Goal: Information Seeking & Learning: Find specific page/section

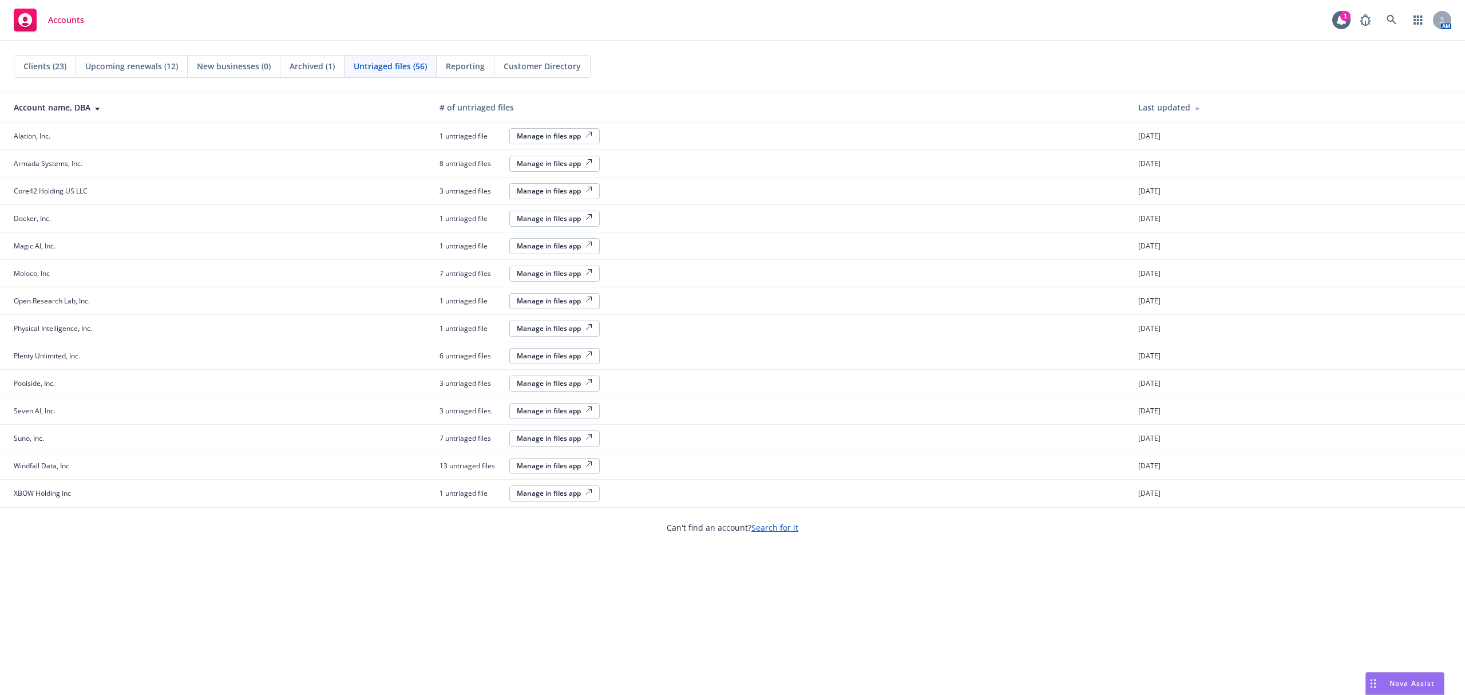
click at [49, 66] on span "Clients (23)" at bounding box center [44, 66] width 43 height 12
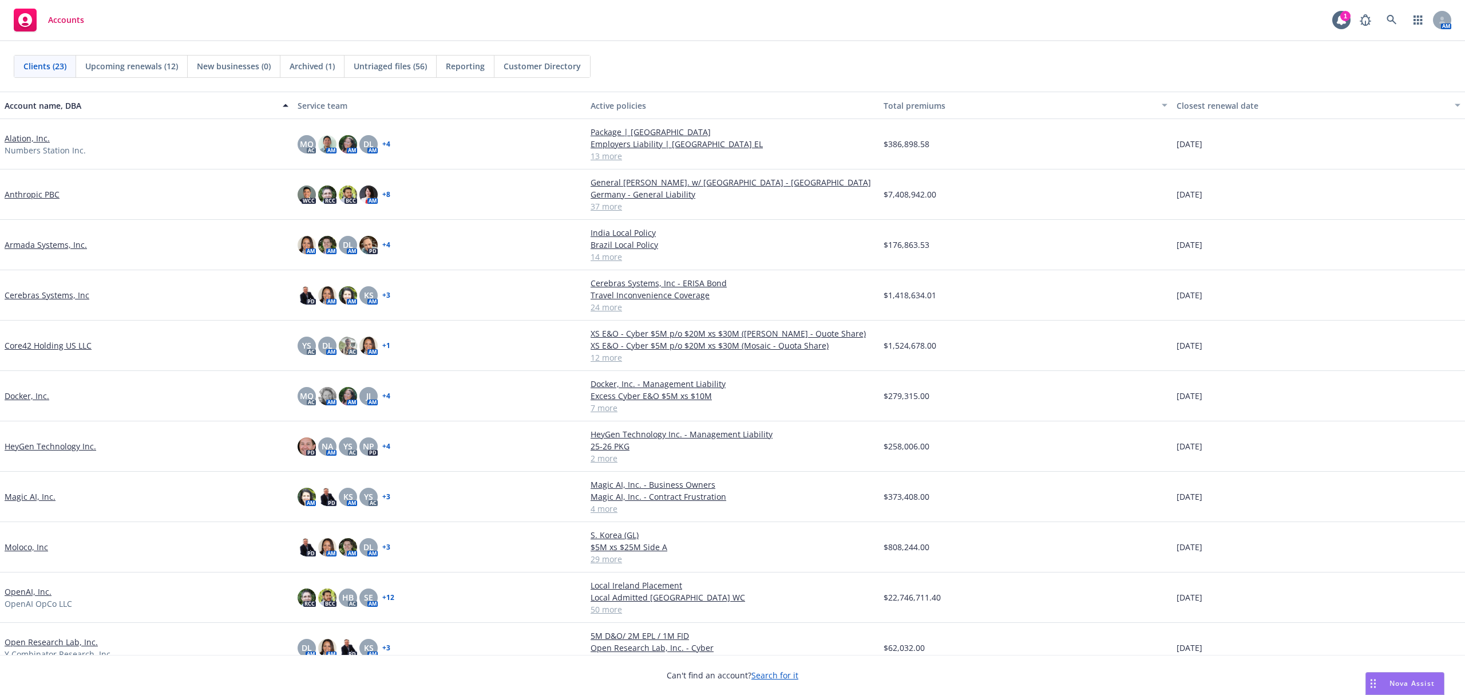
scroll to position [28, 0]
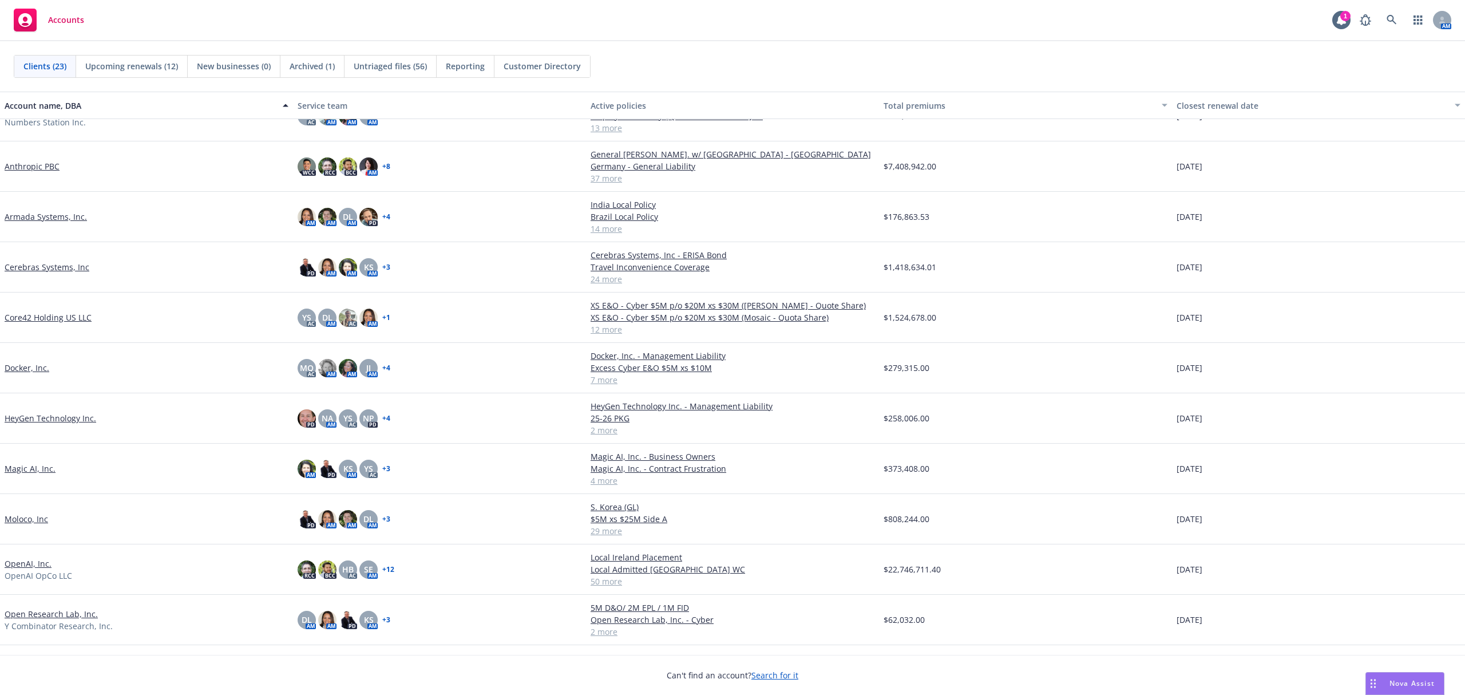
click at [60, 319] on link "Core42 Holding US LLC" at bounding box center [48, 317] width 87 height 12
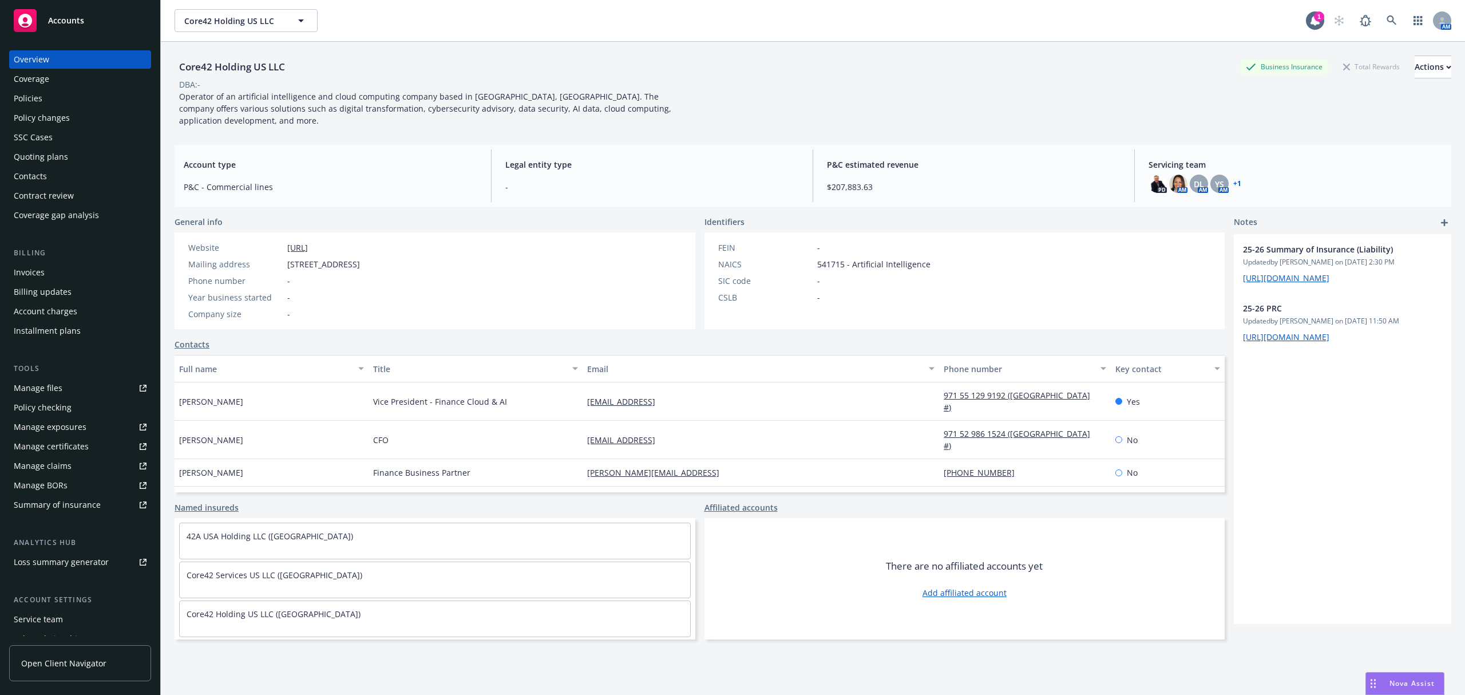
click at [39, 273] on div "Invoices" at bounding box center [29, 272] width 31 height 18
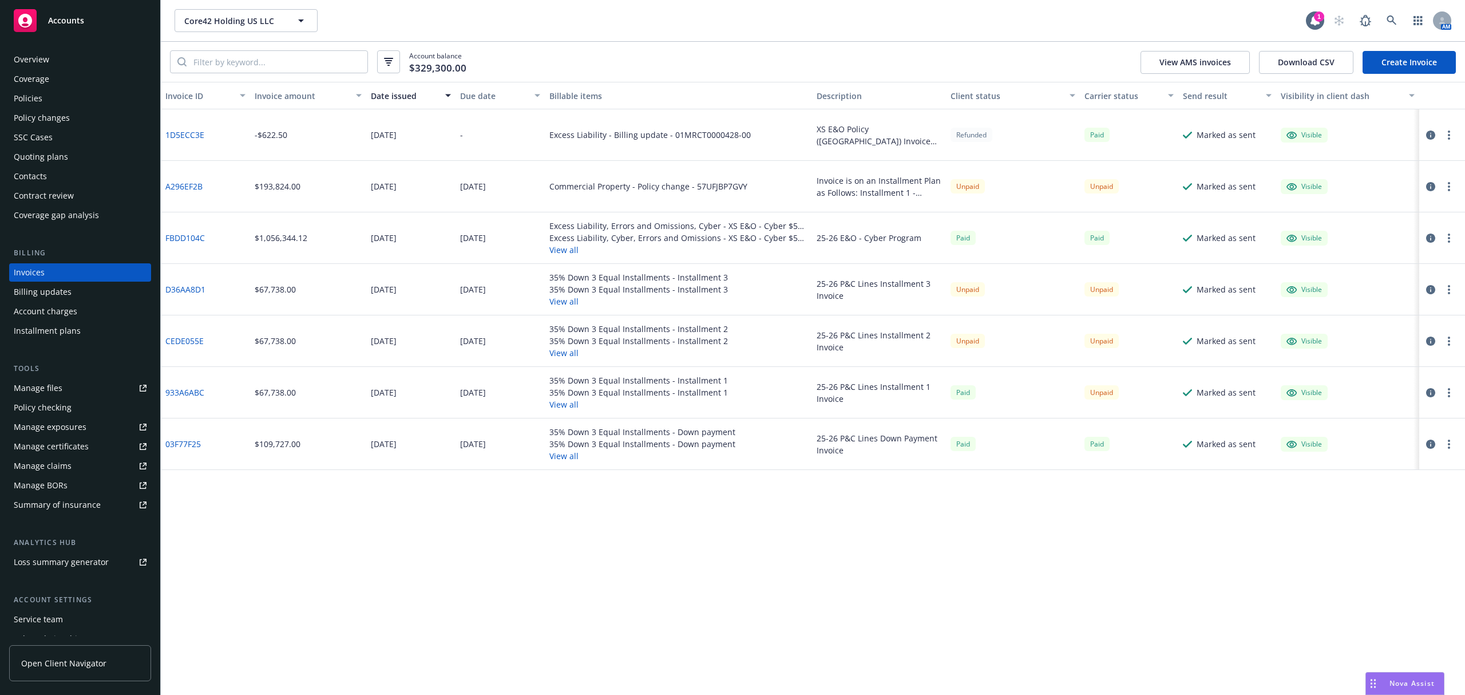
click at [192, 184] on link "A296EF2B" at bounding box center [183, 186] width 37 height 12
click at [64, 27] on div "Accounts" at bounding box center [80, 20] width 133 height 23
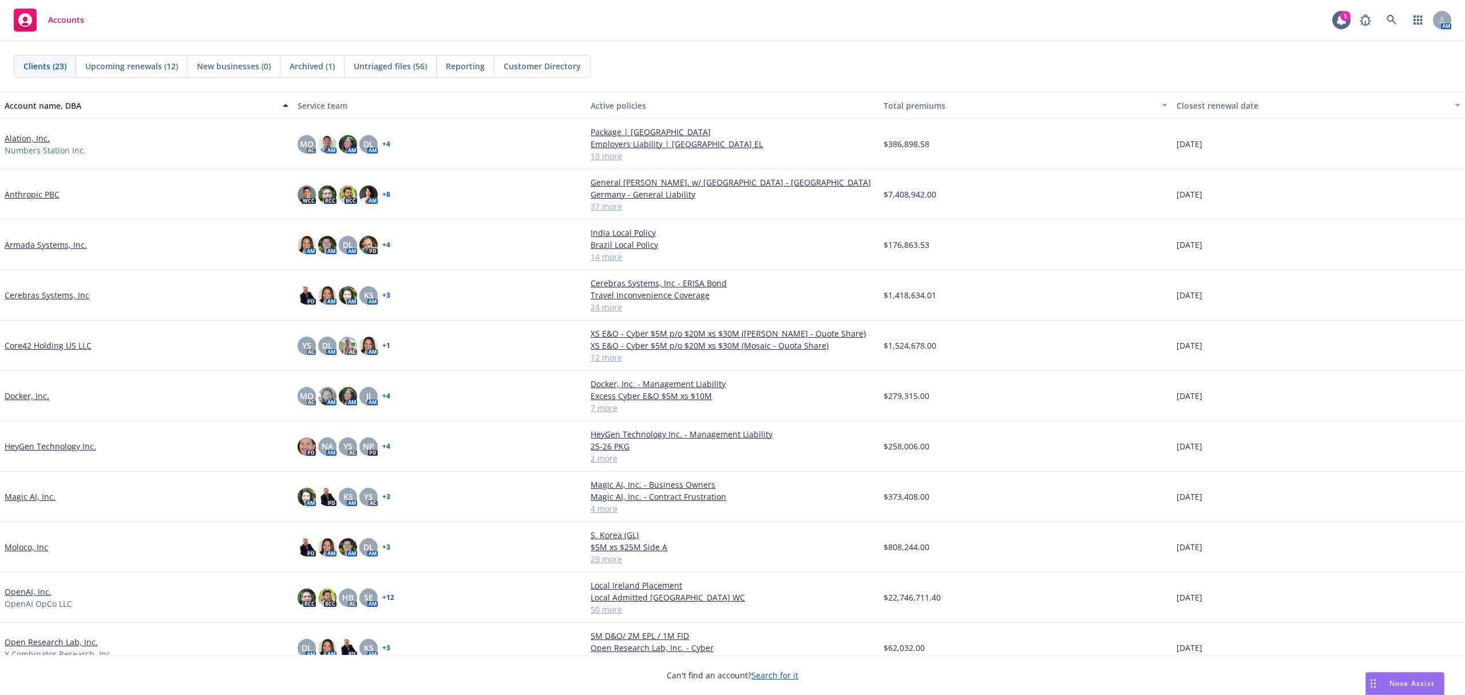
click at [408, 72] on div "Untriaged files (56)" at bounding box center [390, 66] width 92 height 22
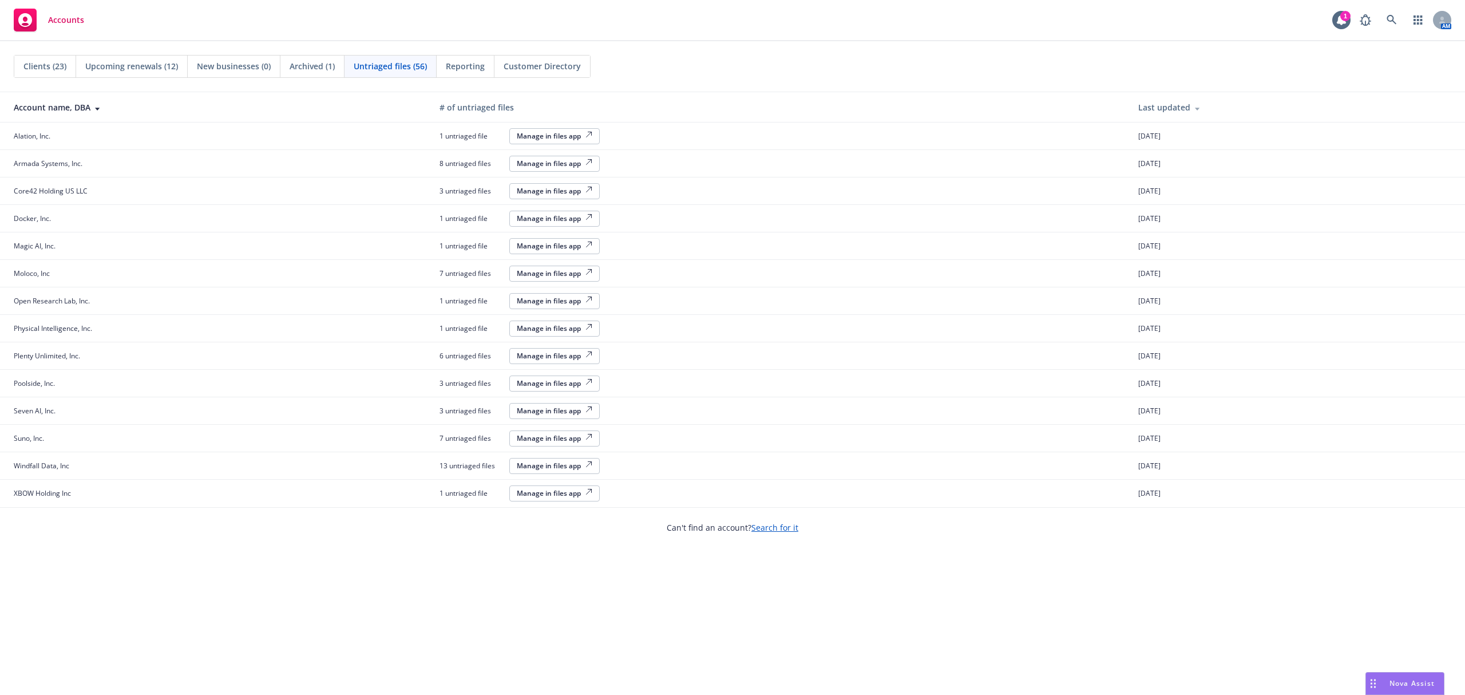
click at [534, 132] on div "Manage in files app" at bounding box center [555, 136] width 76 height 10
click at [55, 69] on span "Clients (23)" at bounding box center [44, 66] width 43 height 12
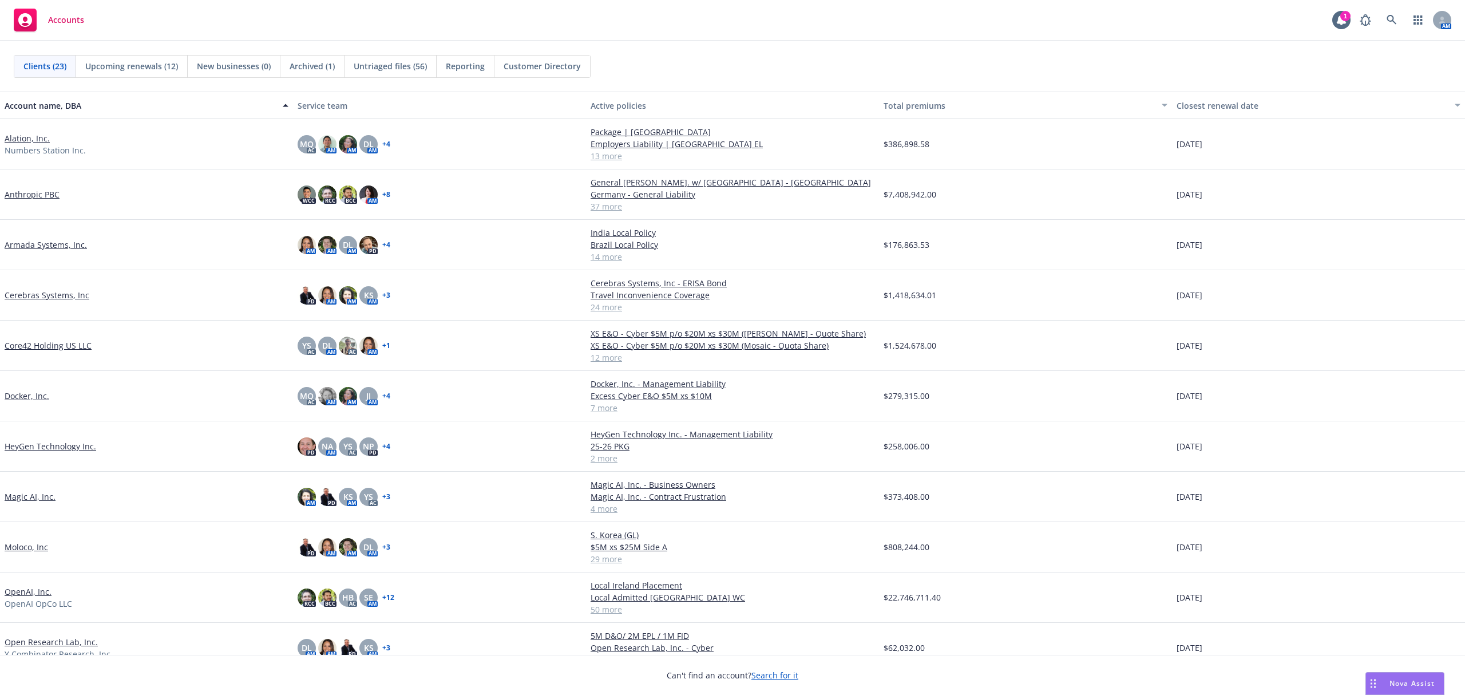
click at [28, 136] on link "Alation, Inc." at bounding box center [27, 138] width 45 height 12
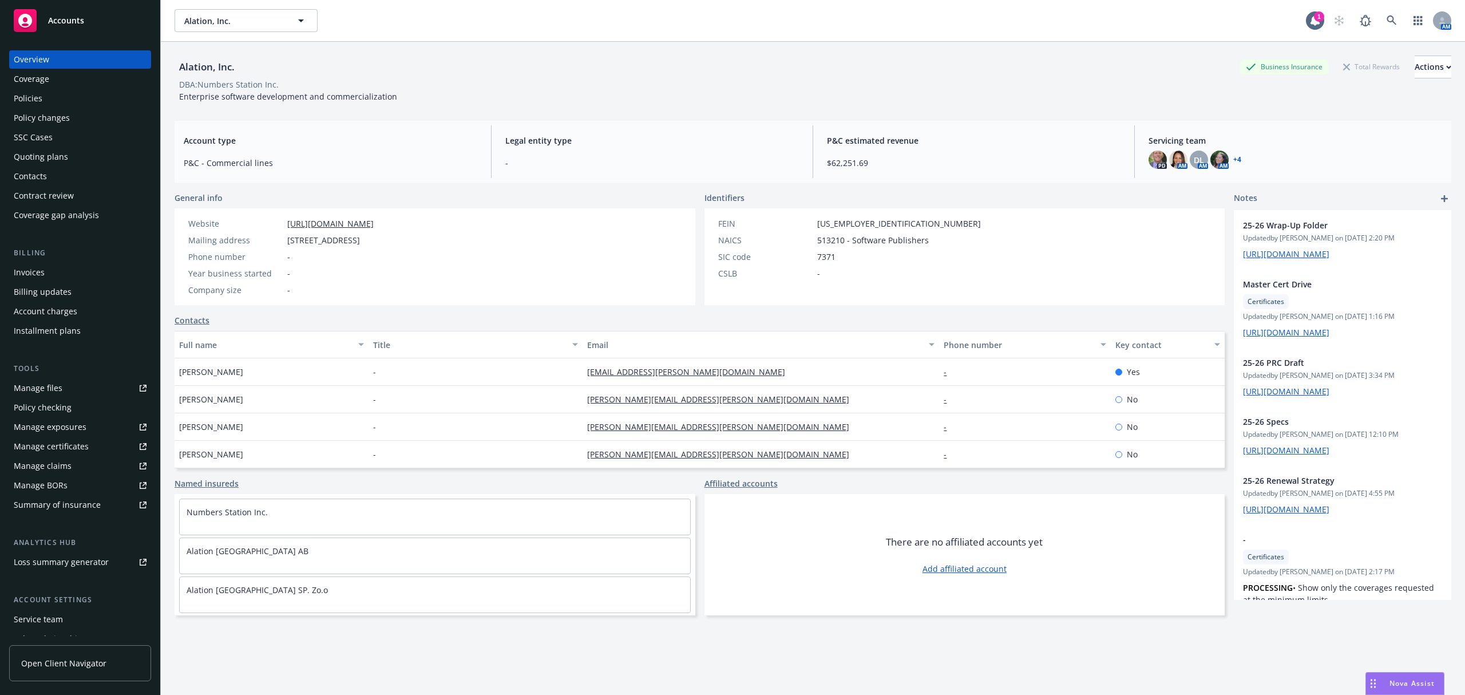
click at [35, 100] on div "Policies" at bounding box center [28, 98] width 29 height 18
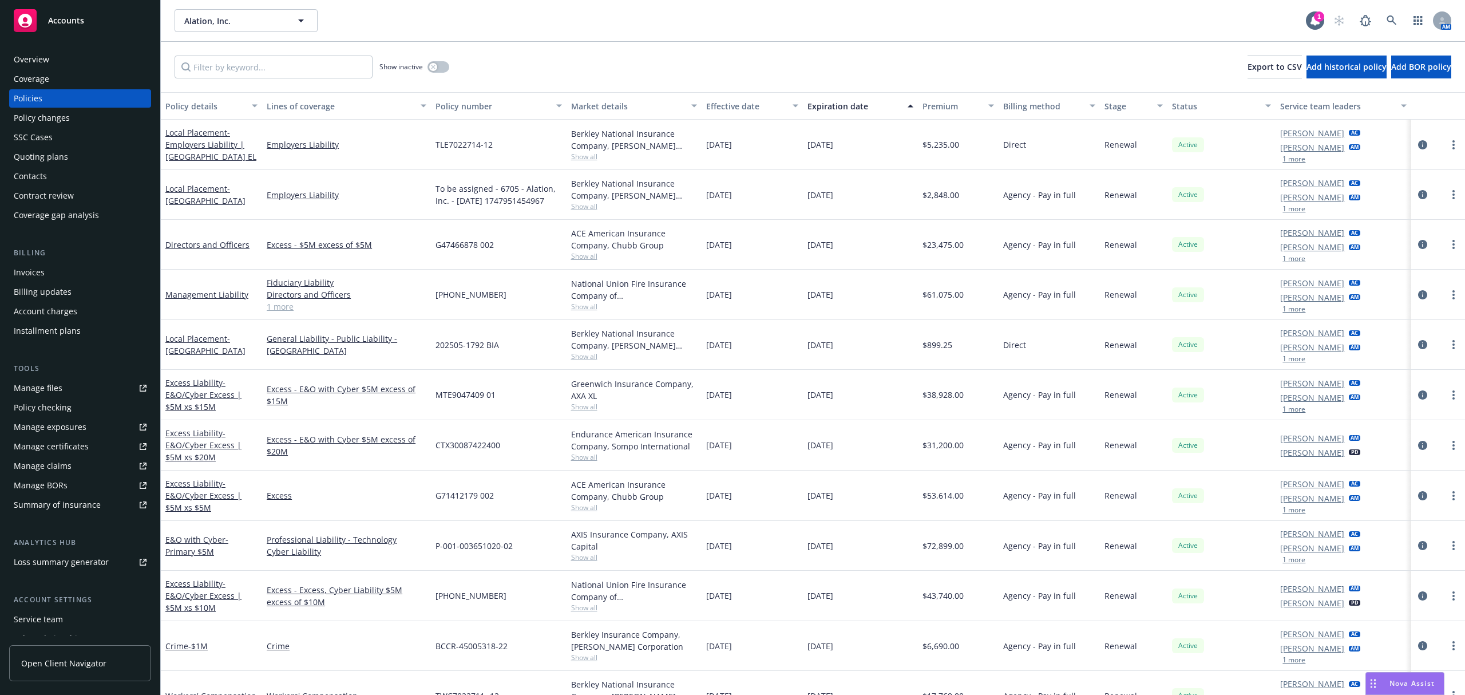
scroll to position [78, 0]
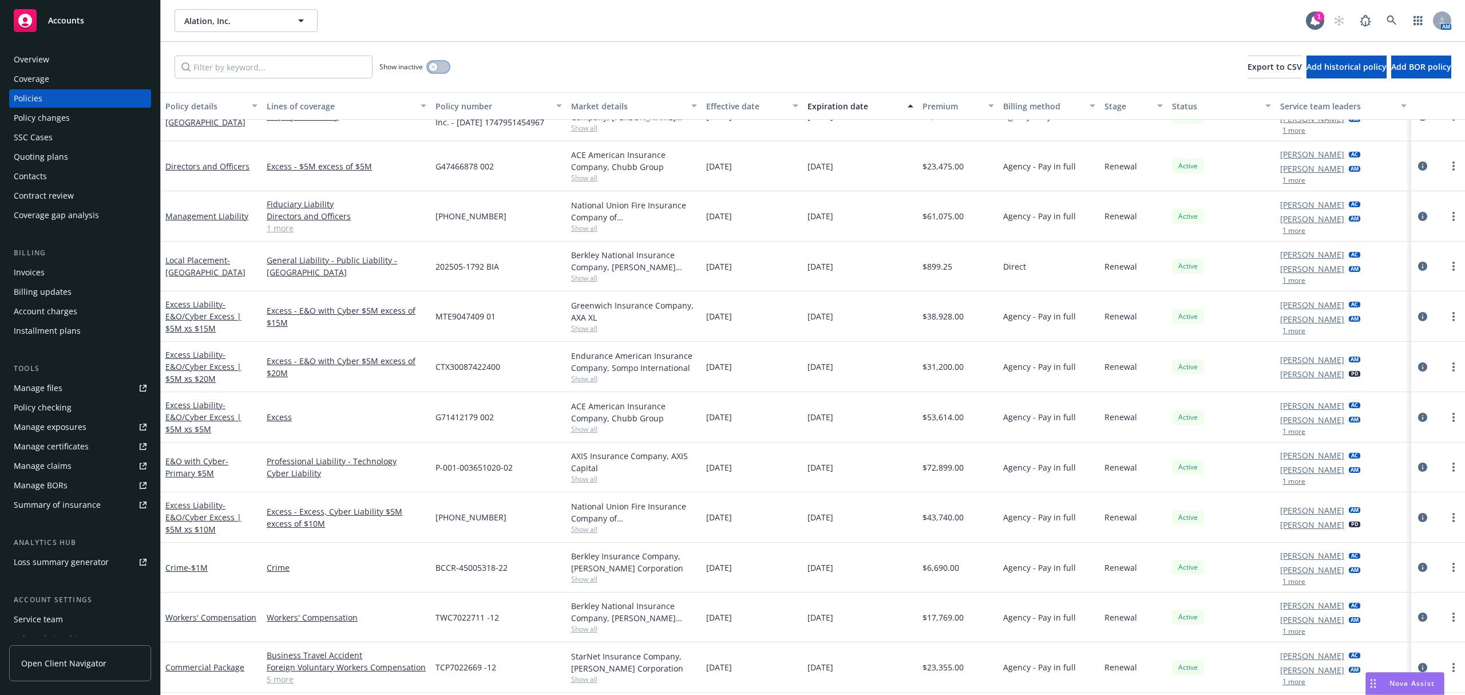
click at [445, 71] on button "button" at bounding box center [438, 66] width 22 height 11
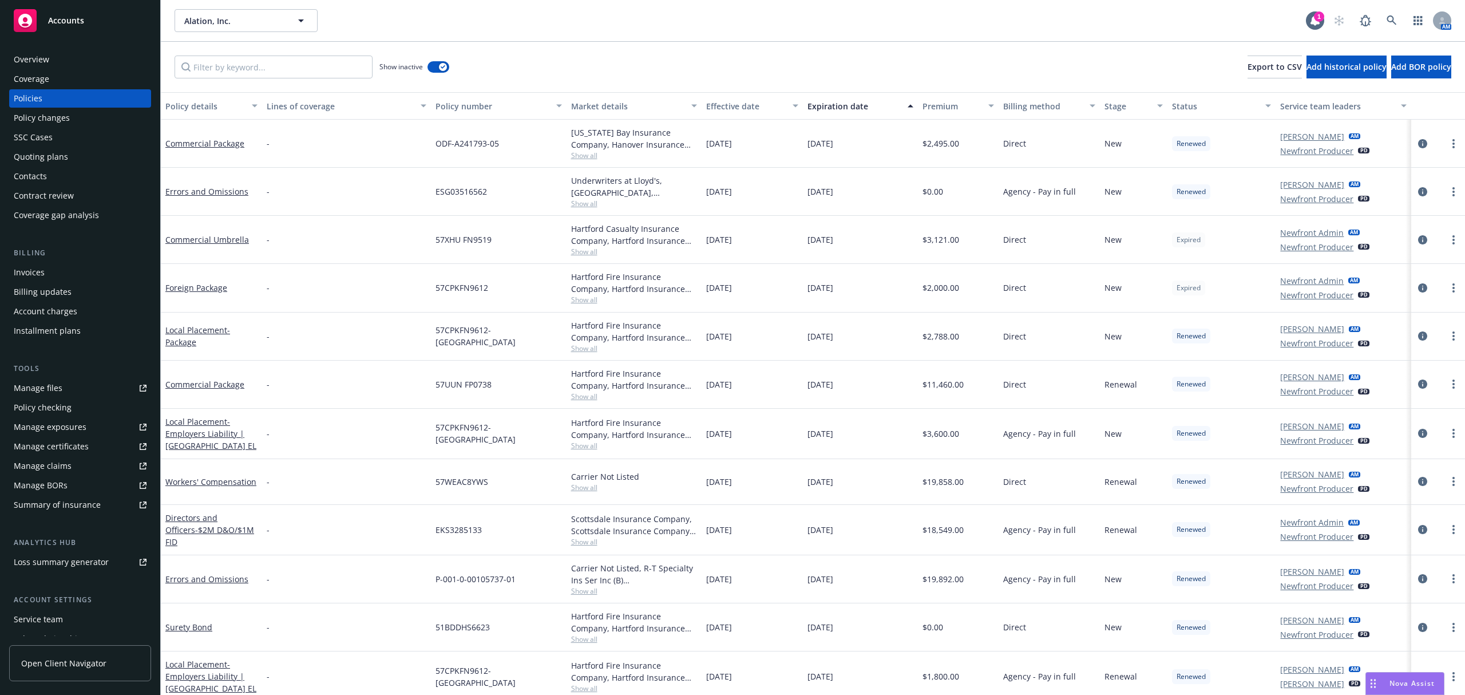
click at [740, 106] on div "Effective date" at bounding box center [746, 106] width 80 height 12
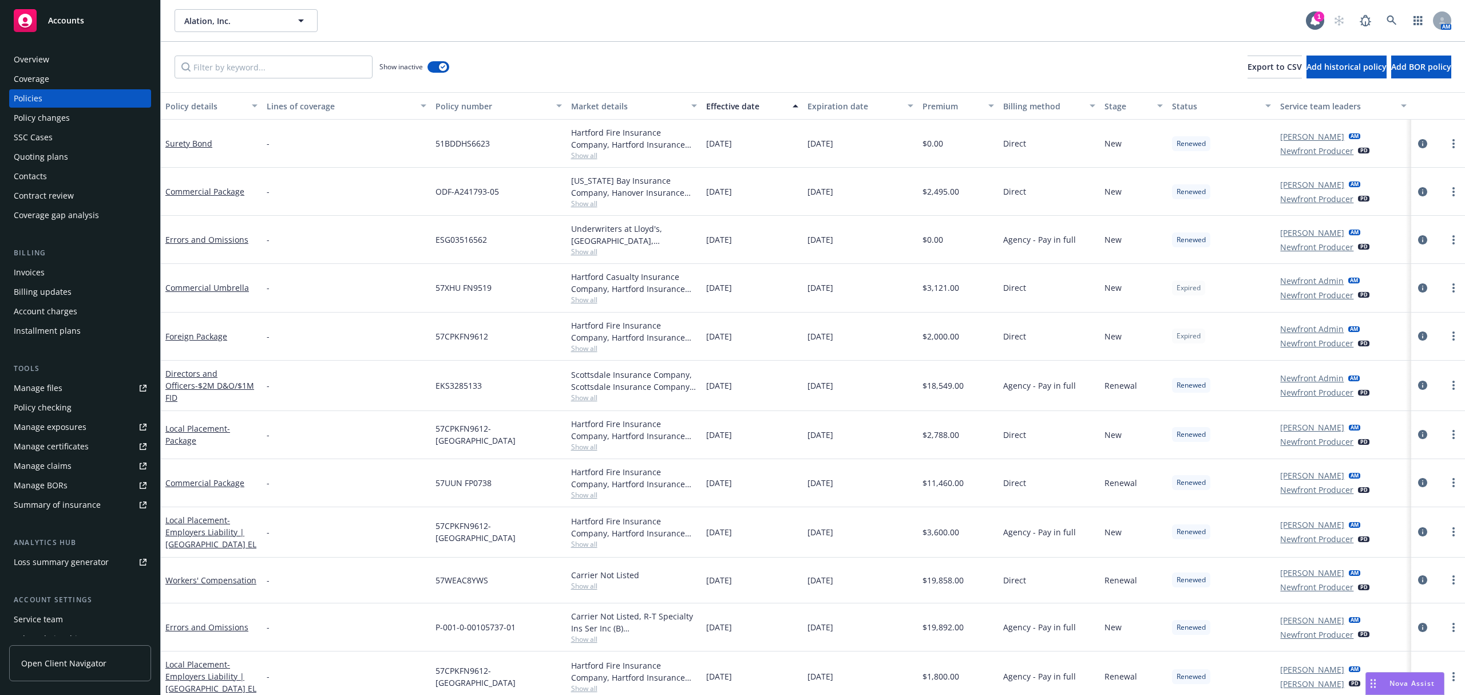
click at [738, 106] on div "Effective date" at bounding box center [746, 106] width 80 height 12
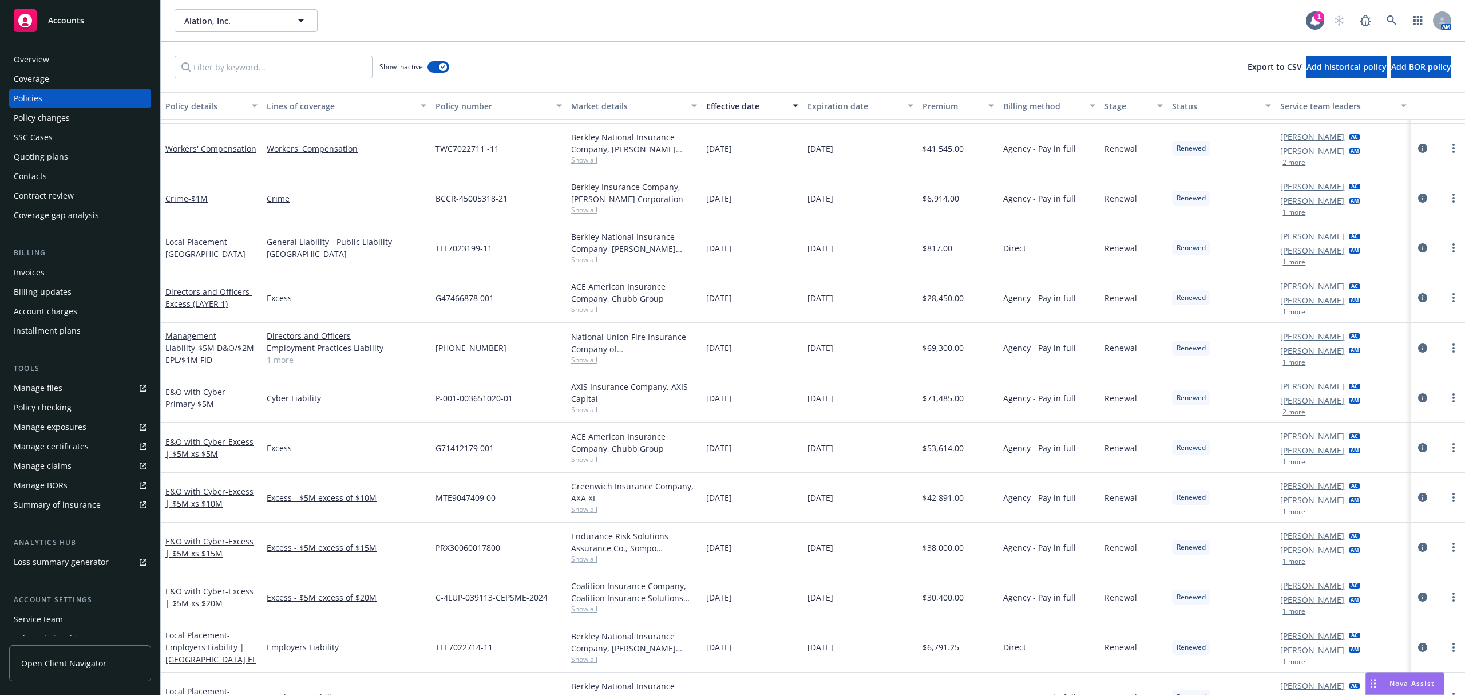
scroll to position [755, 0]
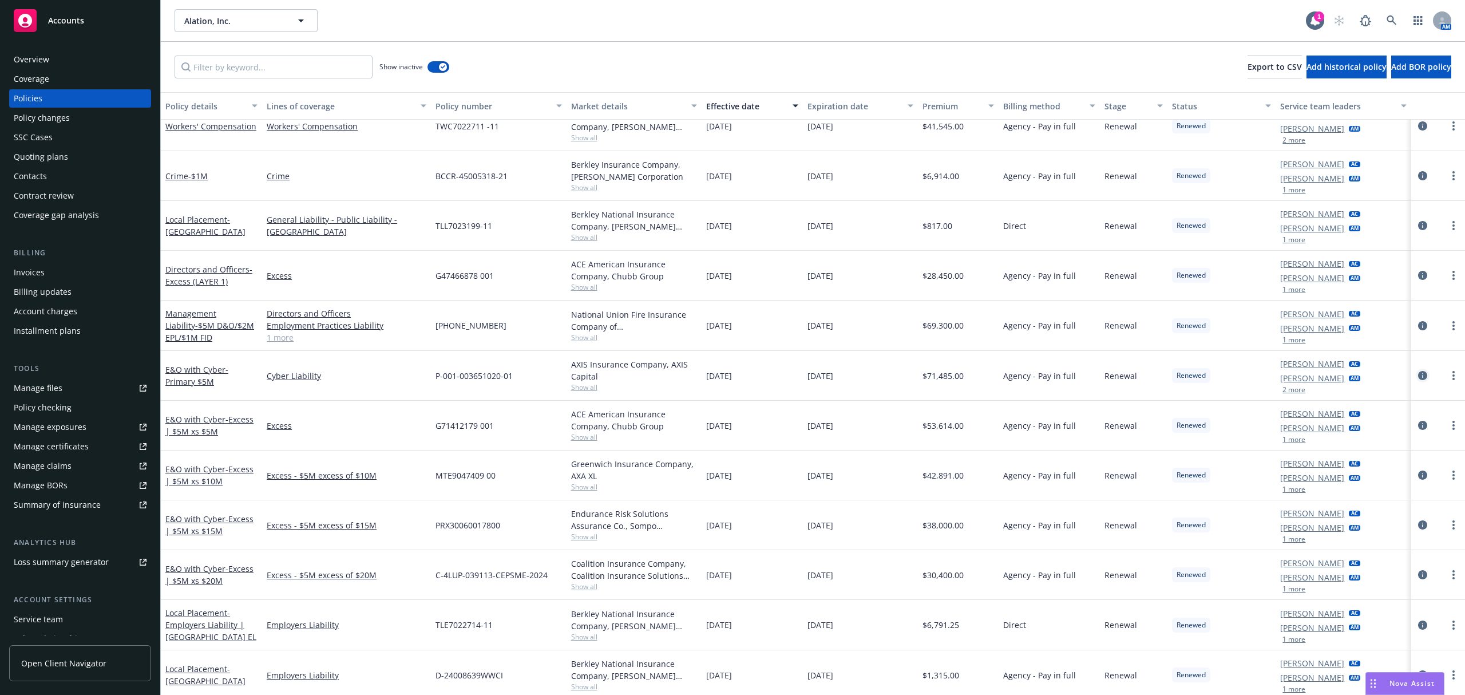
click at [1418, 376] on icon "circleInformation" at bounding box center [1422, 375] width 9 height 9
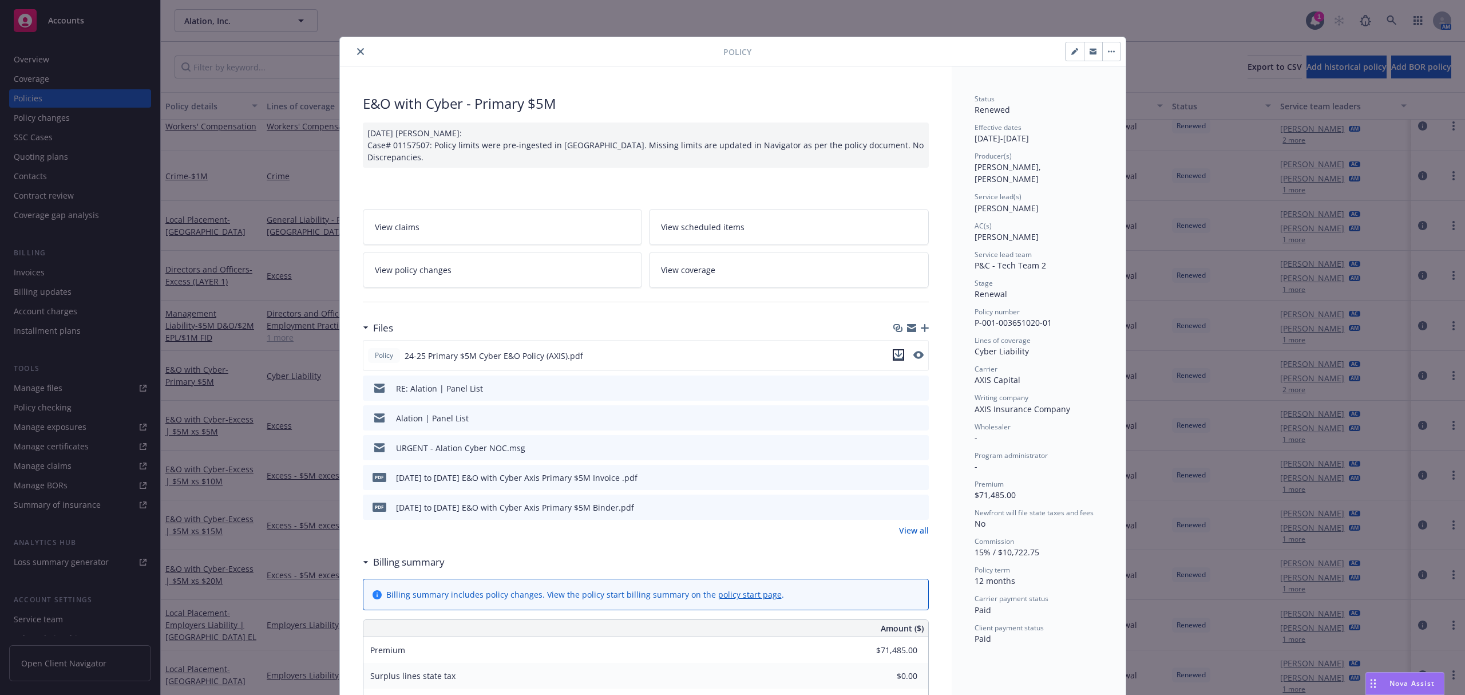
click at [895, 354] on icon "download file" at bounding box center [898, 354] width 9 height 9
click at [357, 49] on icon "close" at bounding box center [360, 51] width 7 height 7
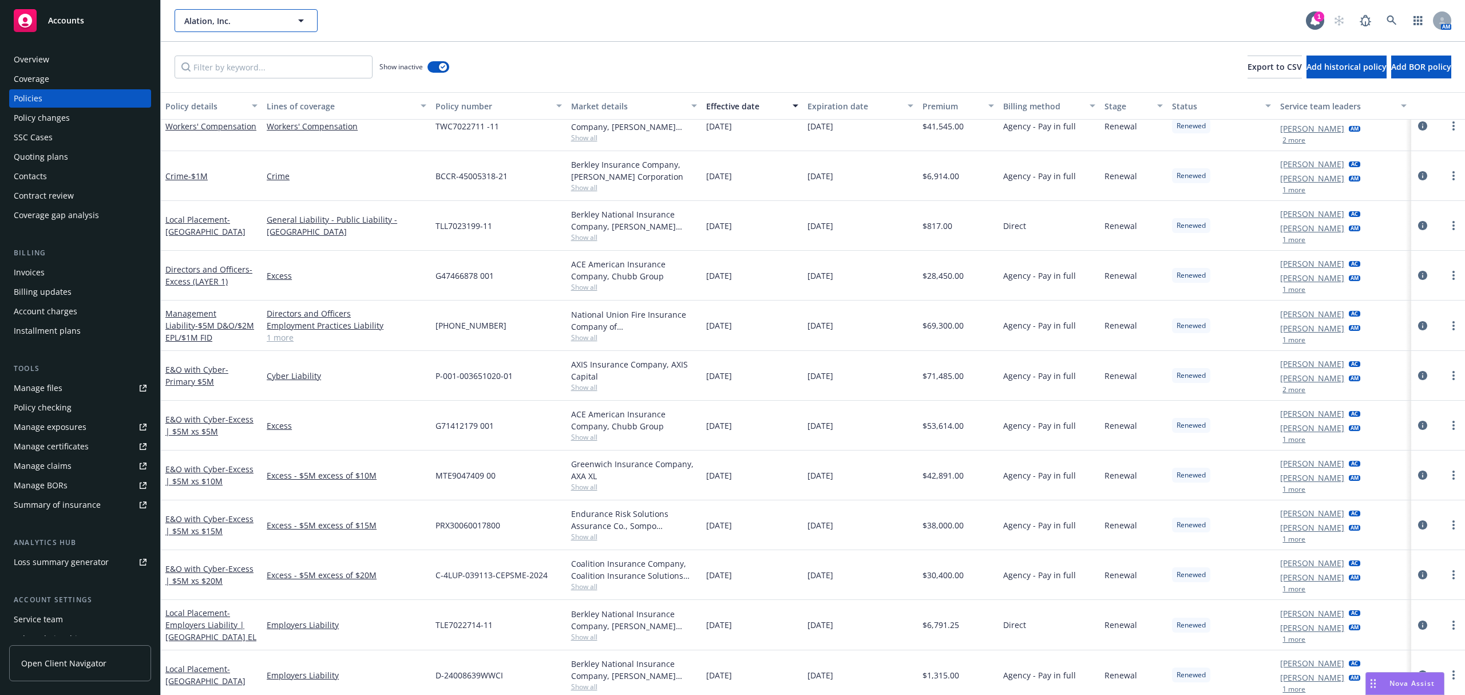
click at [233, 27] on button "Alation, Inc." at bounding box center [245, 20] width 143 height 23
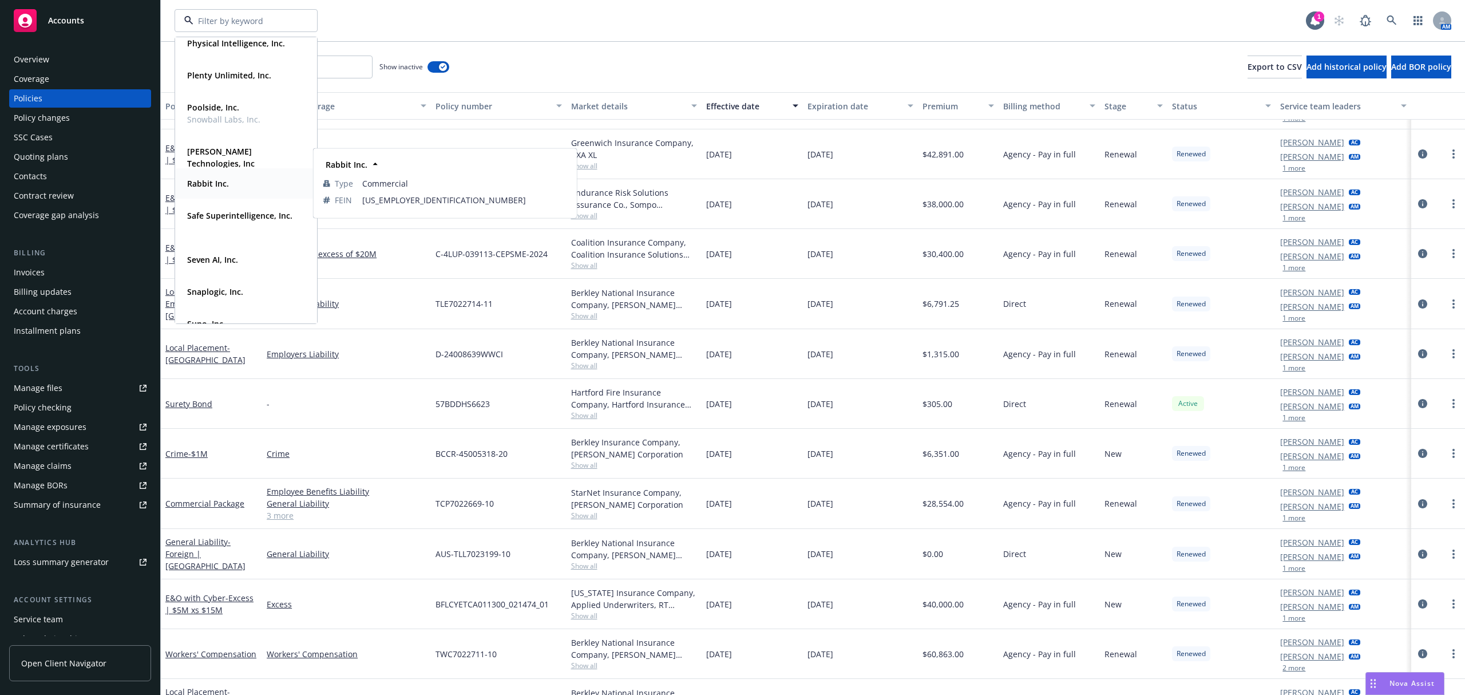
scroll to position [467, 0]
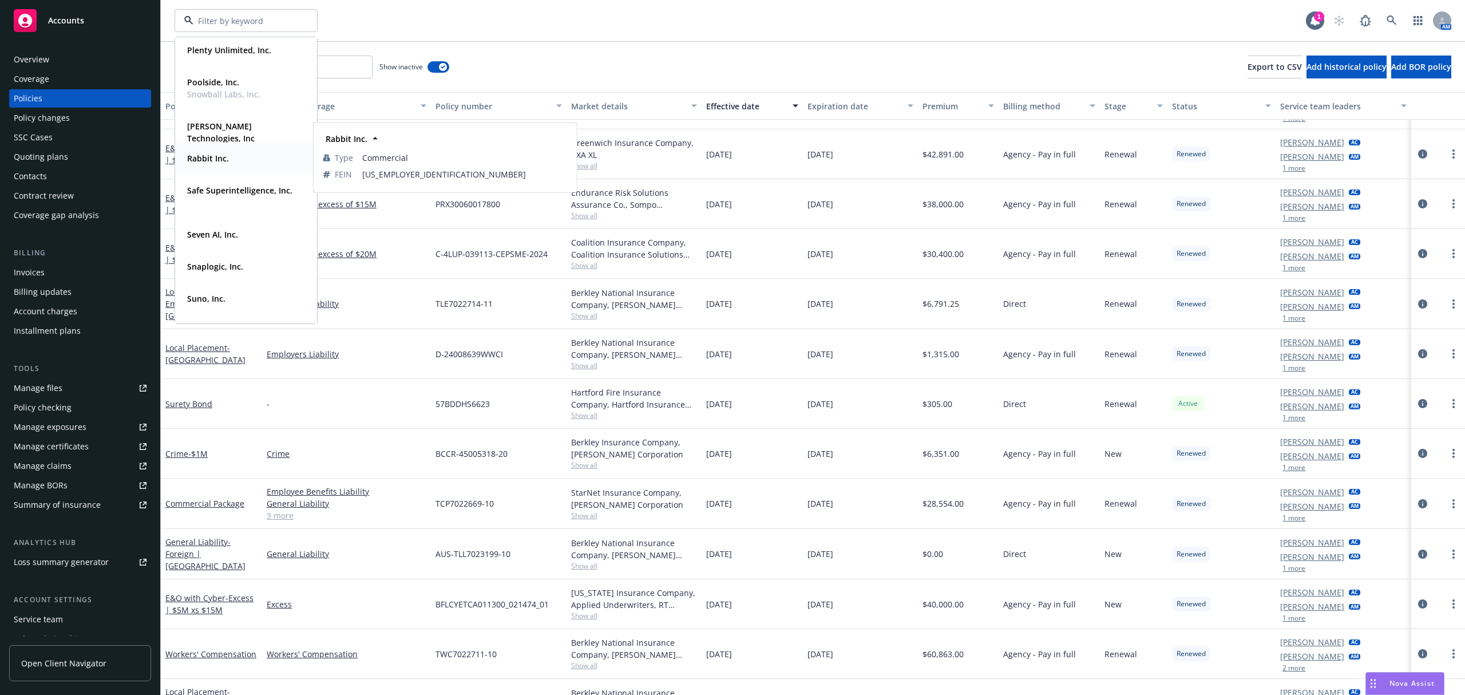
click at [233, 165] on div "Rabbit Inc." at bounding box center [245, 158] width 127 height 17
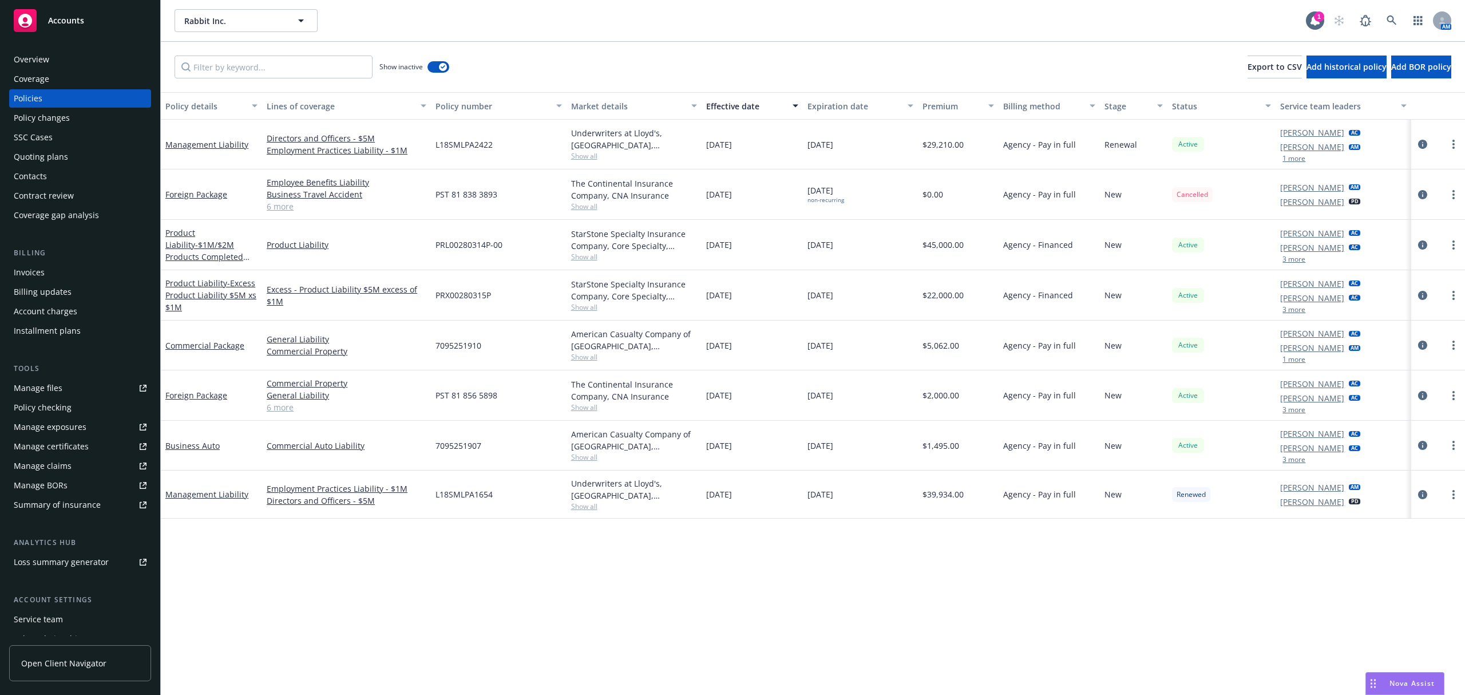
click at [747, 108] on div "Effective date" at bounding box center [746, 106] width 80 height 12
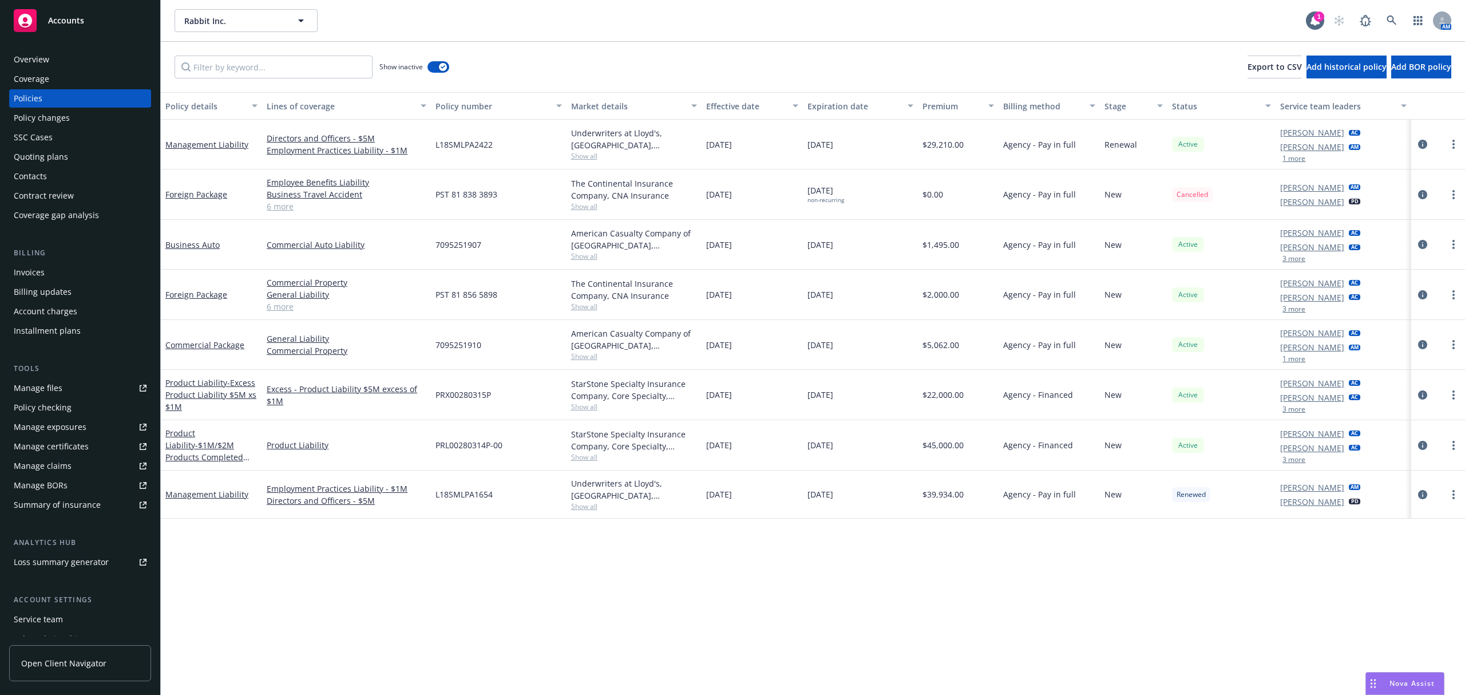
click at [747, 108] on div "Effective date" at bounding box center [746, 106] width 80 height 12
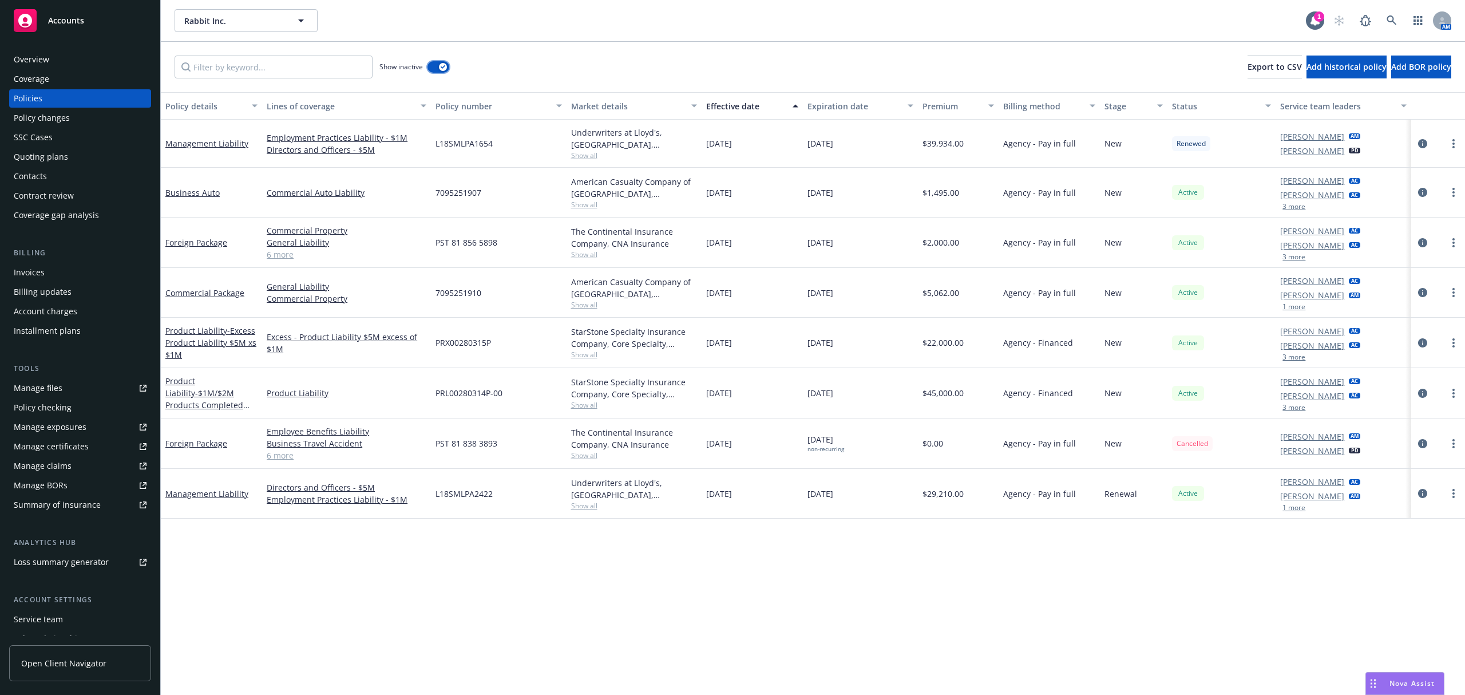
click at [444, 68] on icon "button" at bounding box center [443, 66] width 5 height 3
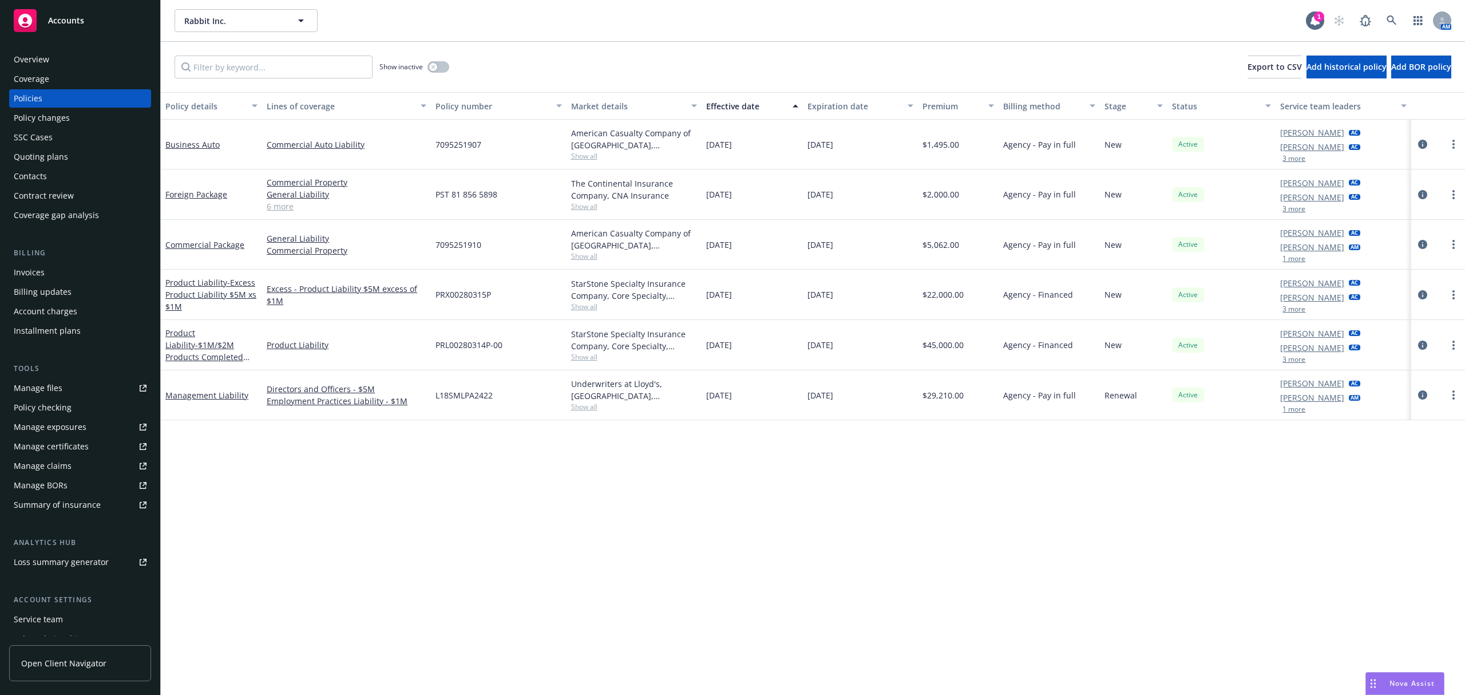
click at [740, 104] on div "Effective date" at bounding box center [746, 106] width 80 height 12
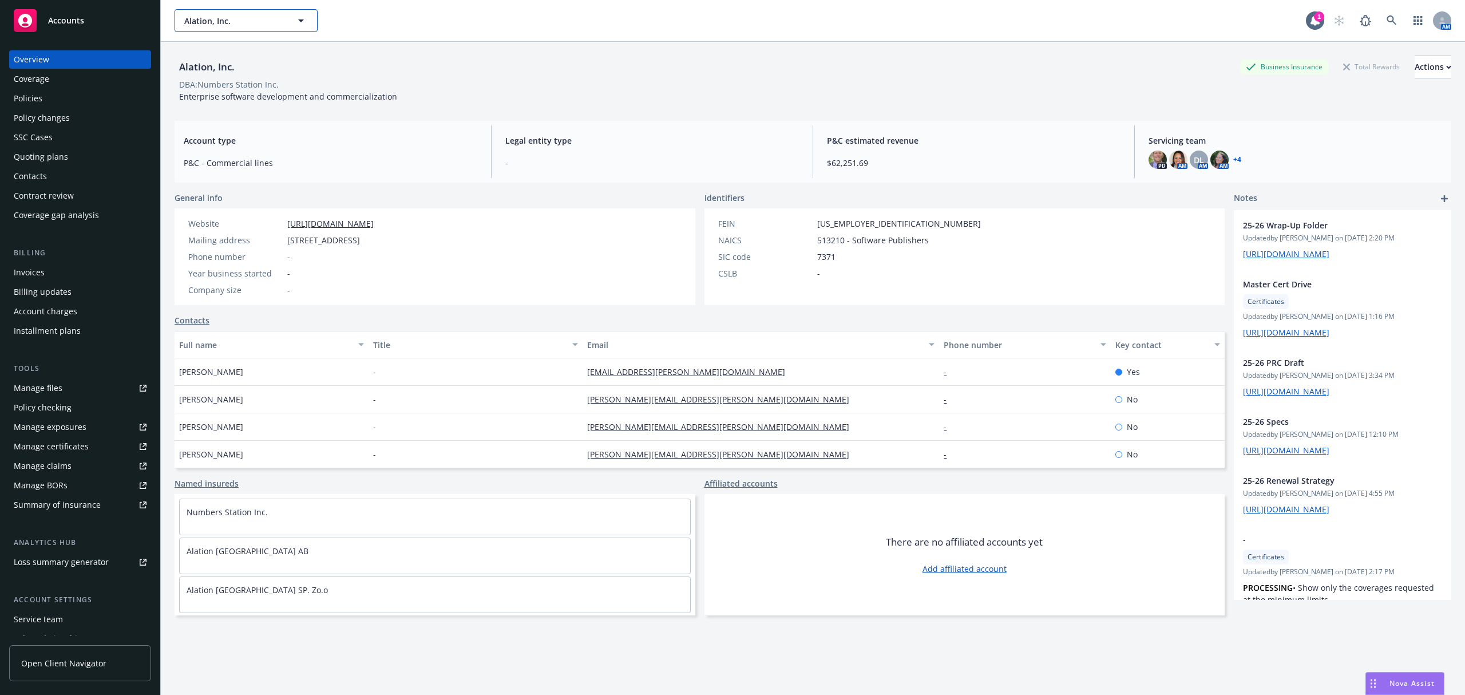
click at [247, 26] on span "Alation, Inc." at bounding box center [233, 21] width 99 height 12
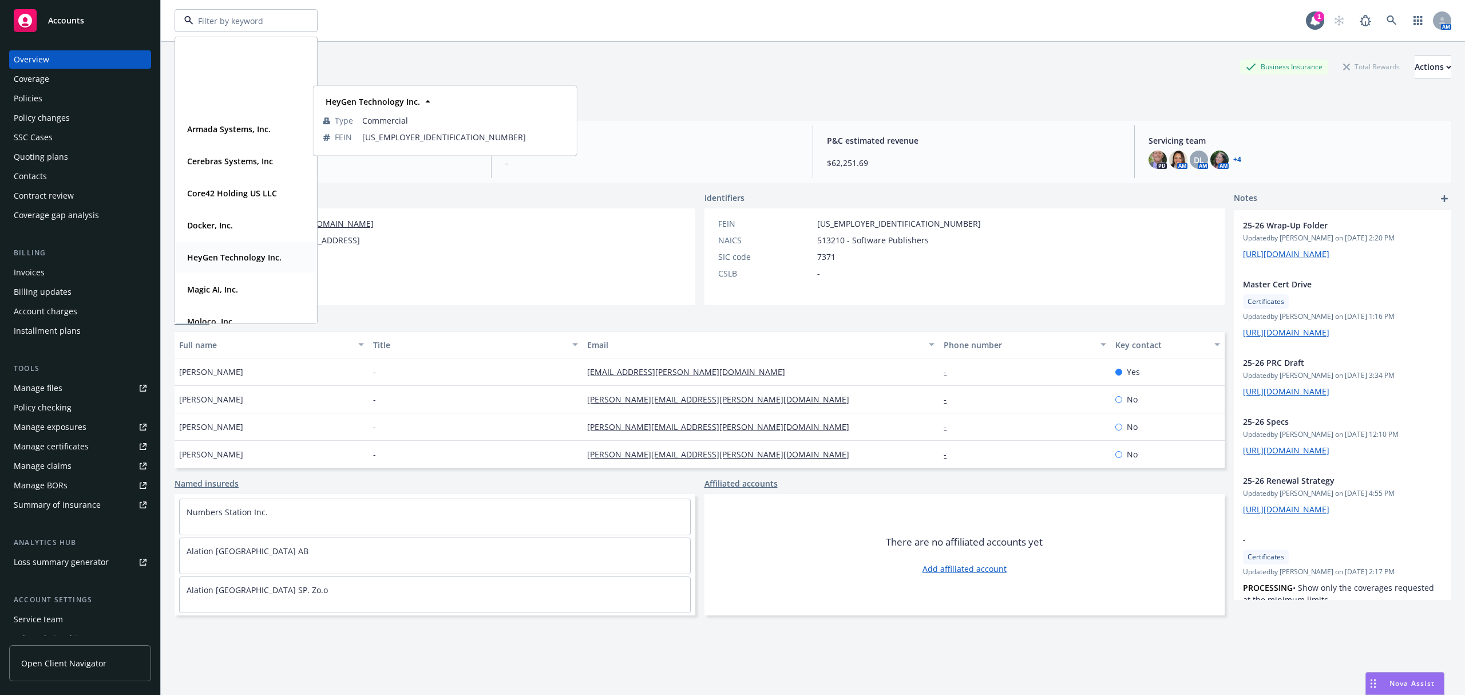
scroll to position [136, 0]
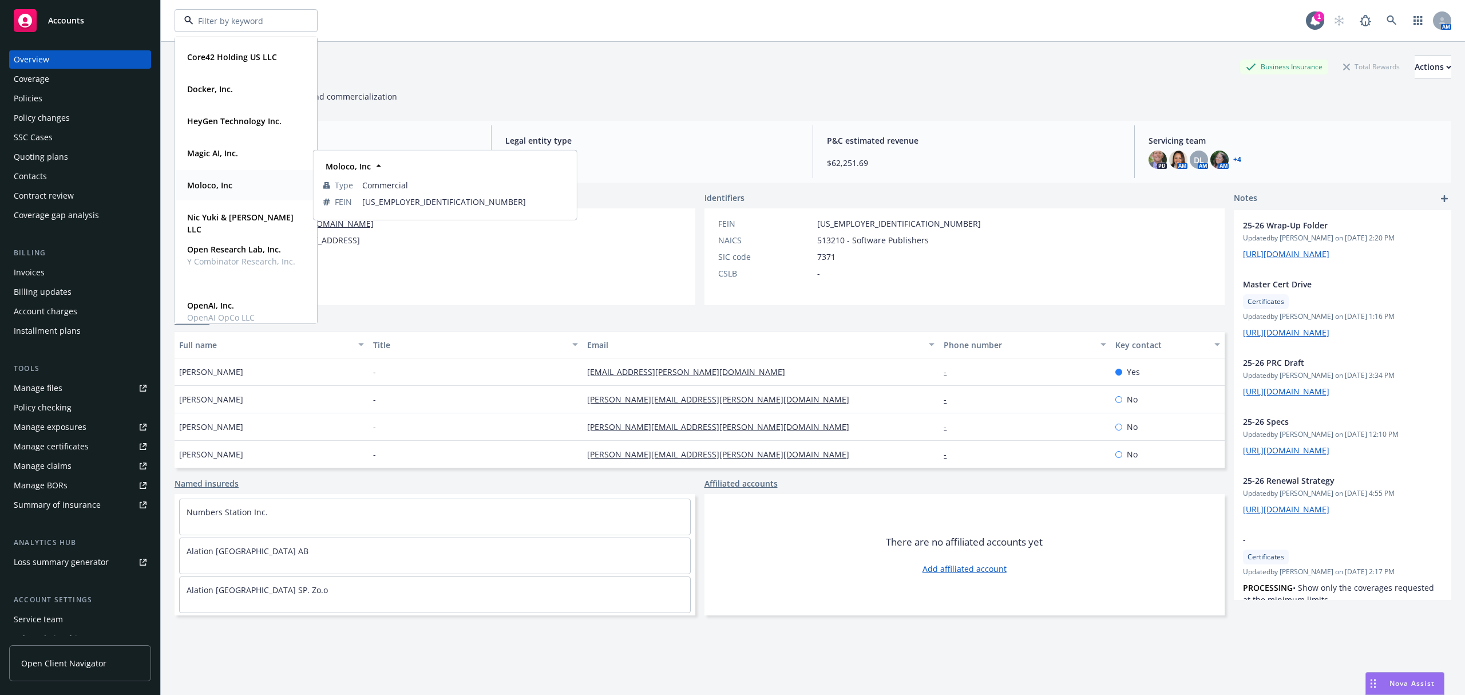
click at [225, 183] on strong "Moloco, Inc" at bounding box center [209, 185] width 45 height 11
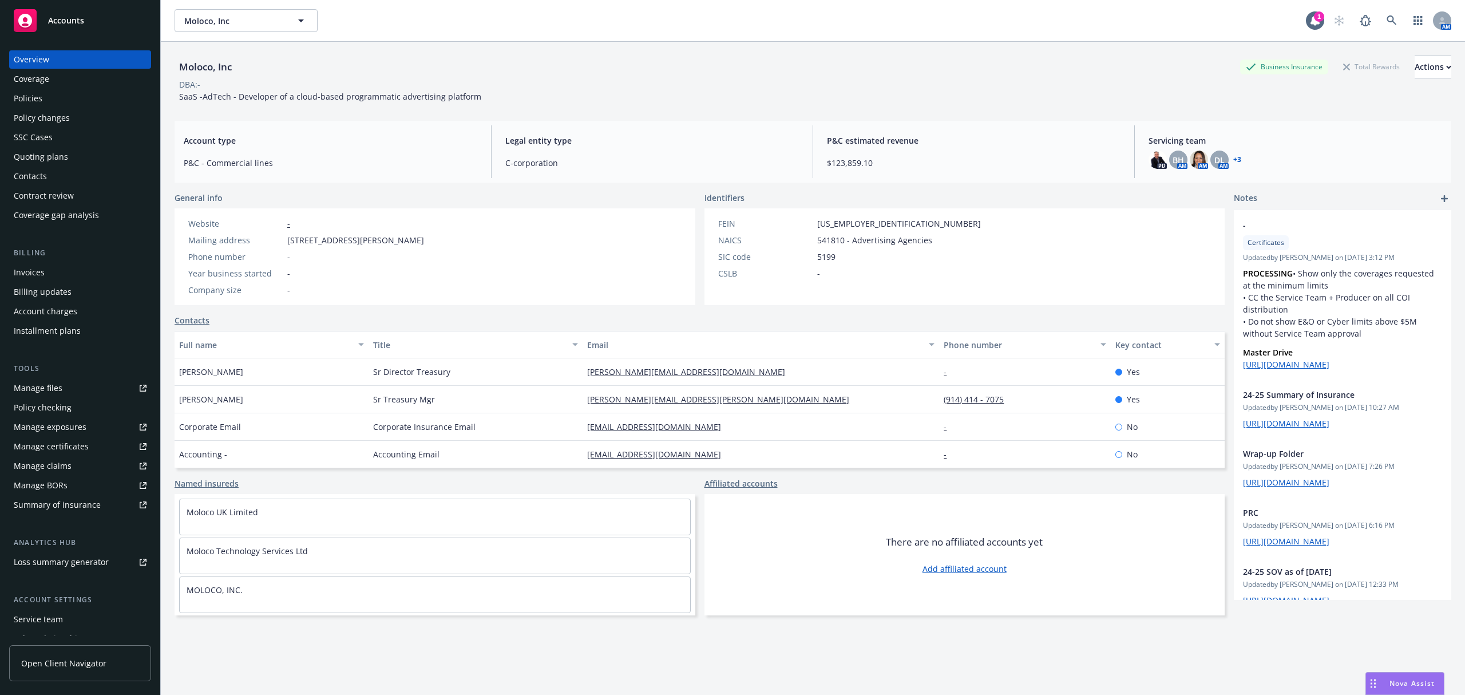
click at [93, 97] on div "Policies" at bounding box center [80, 98] width 133 height 18
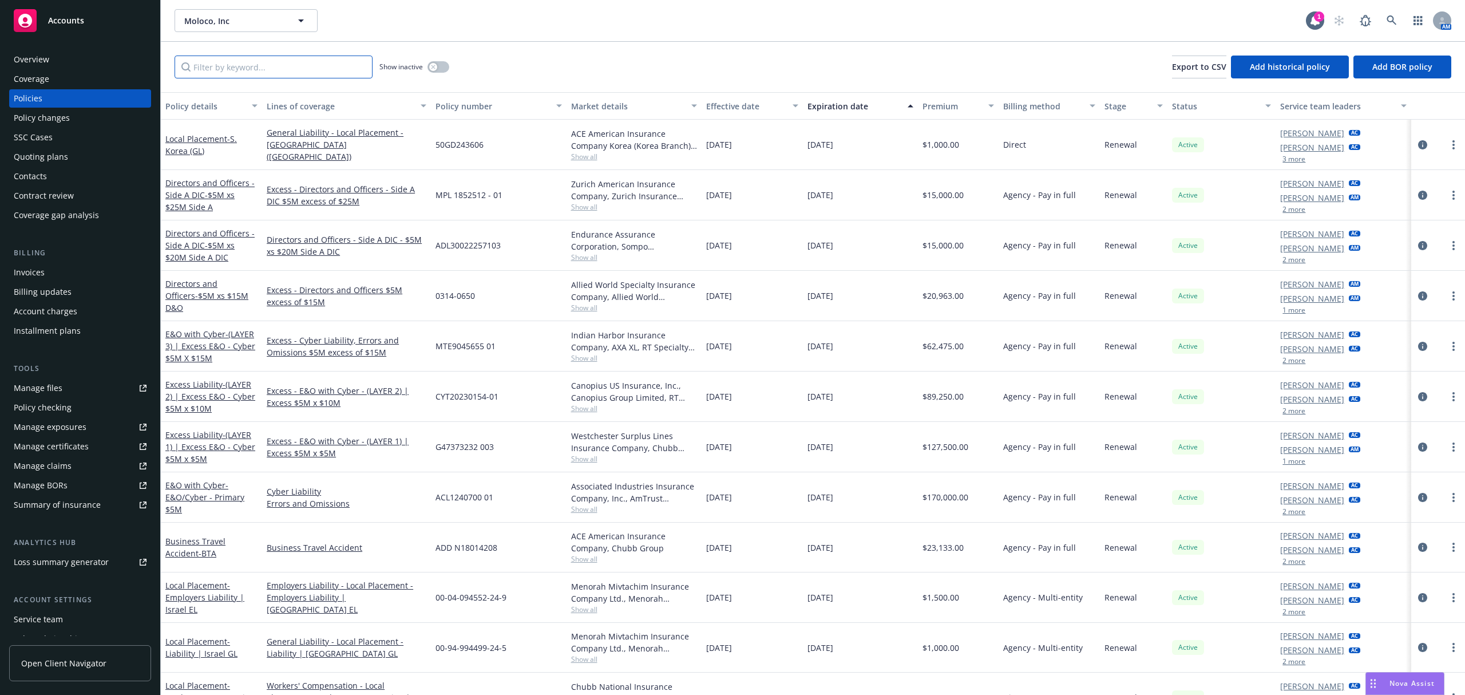
click at [284, 73] on input "Filter by keyword..." at bounding box center [273, 66] width 198 height 23
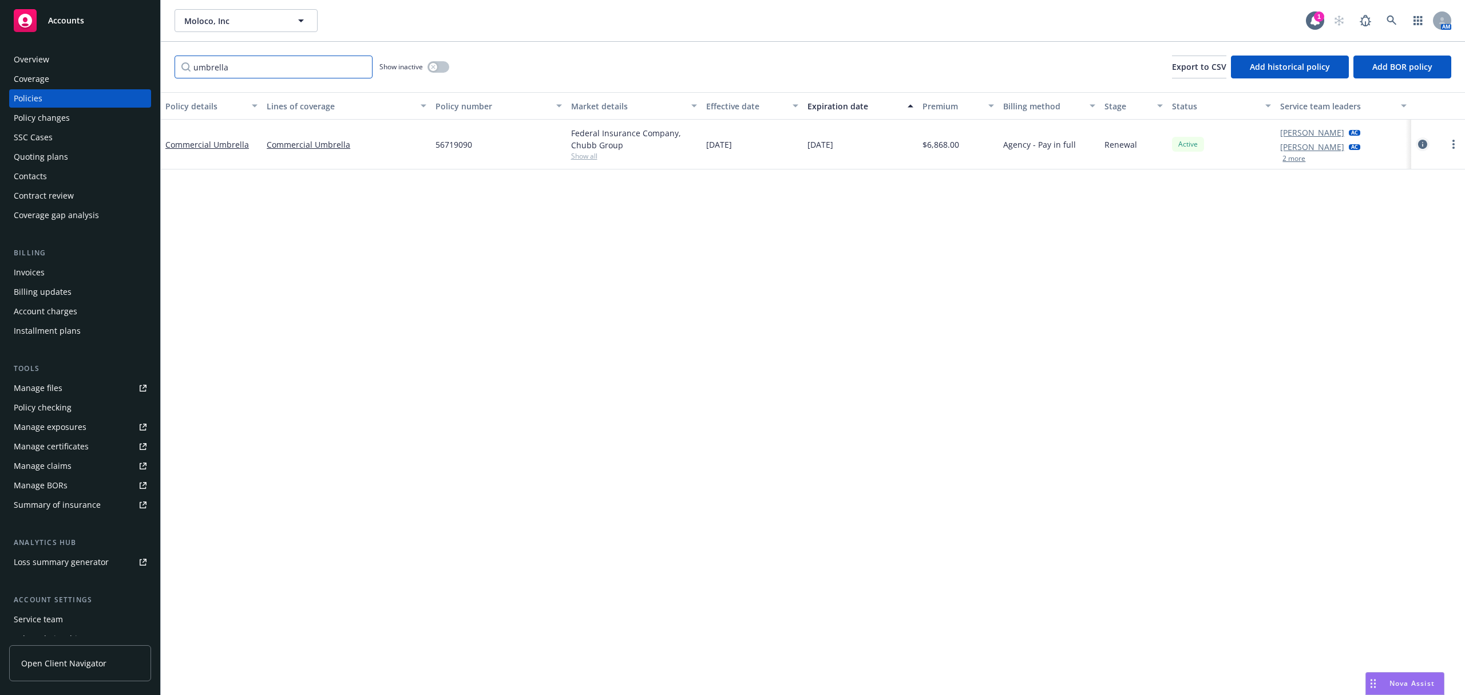
type input "umbrella"
click at [1425, 144] on icon "circleInformation" at bounding box center [1422, 144] width 9 height 9
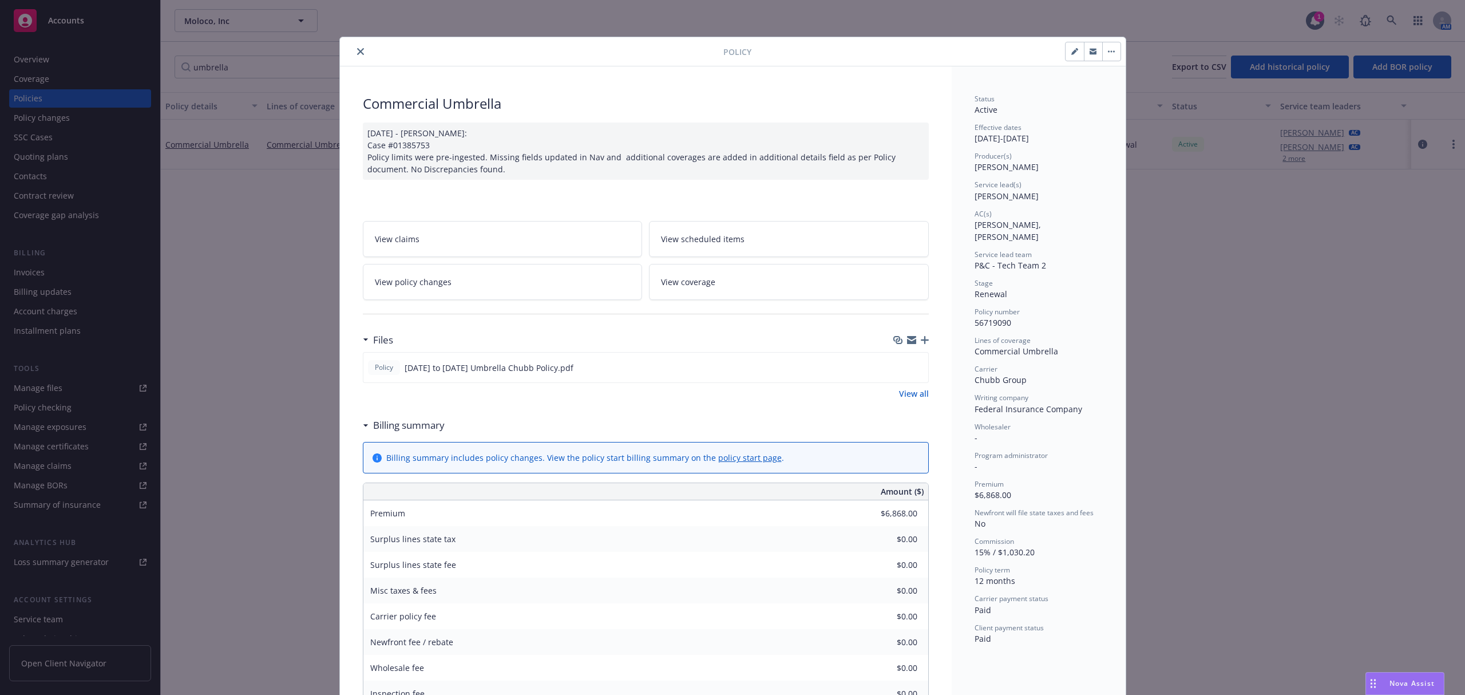
click at [452, 292] on link "View policy changes" at bounding box center [503, 282] width 280 height 36
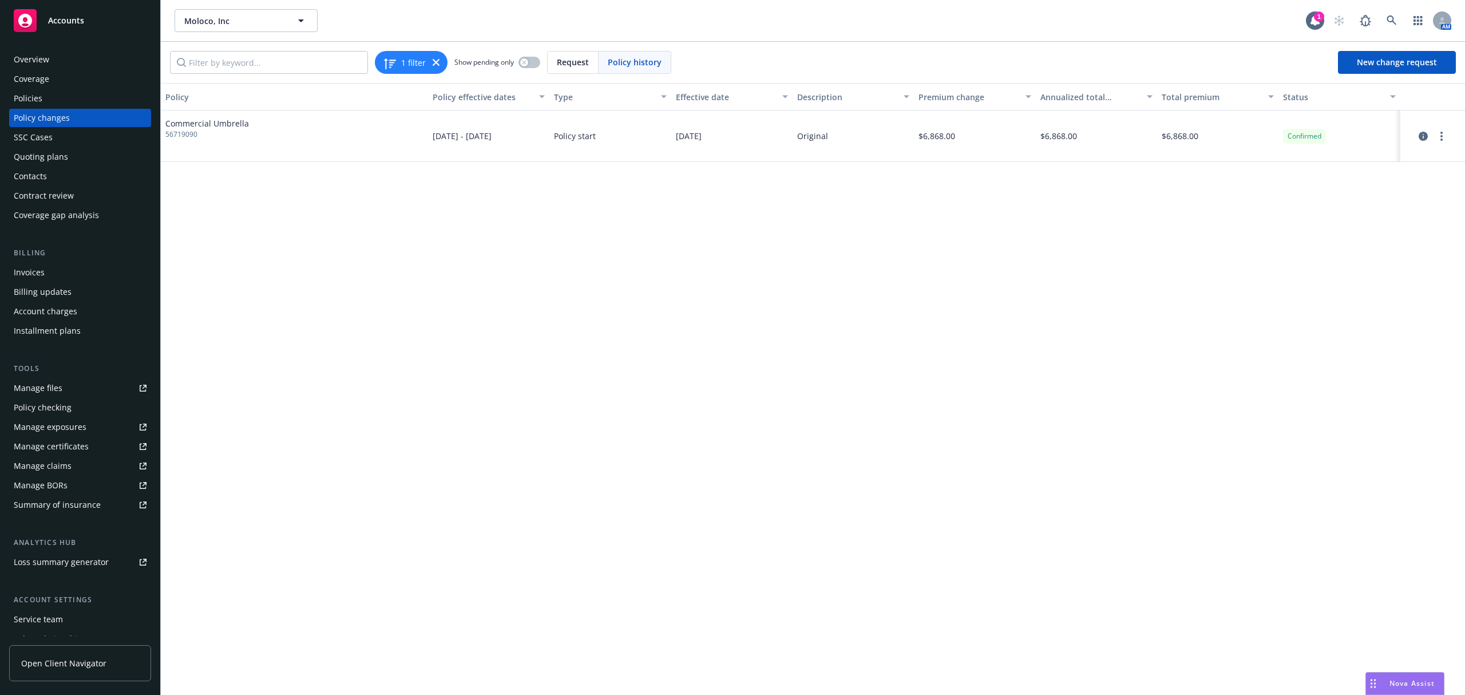
click at [72, 90] on div "Policies" at bounding box center [80, 98] width 133 height 18
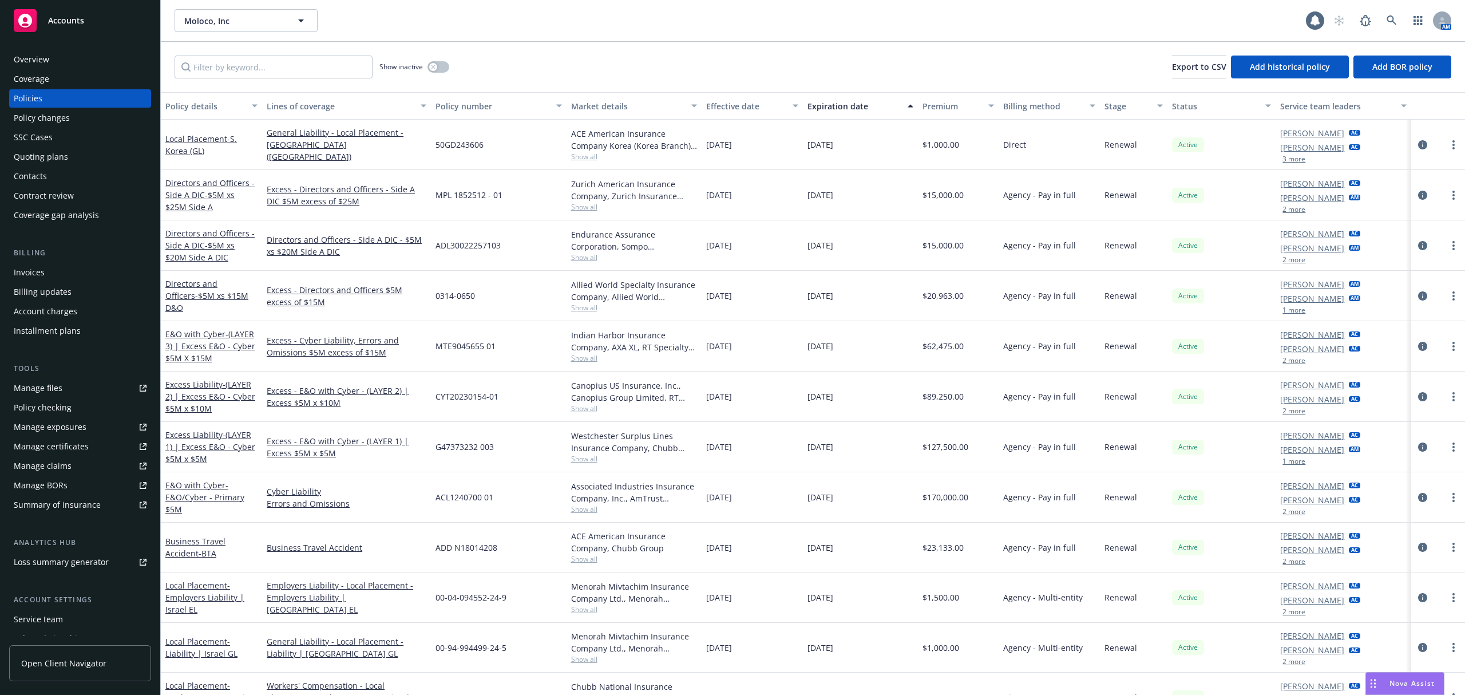
click at [252, 72] on input "Filter by keyword..." at bounding box center [273, 66] width 198 height 23
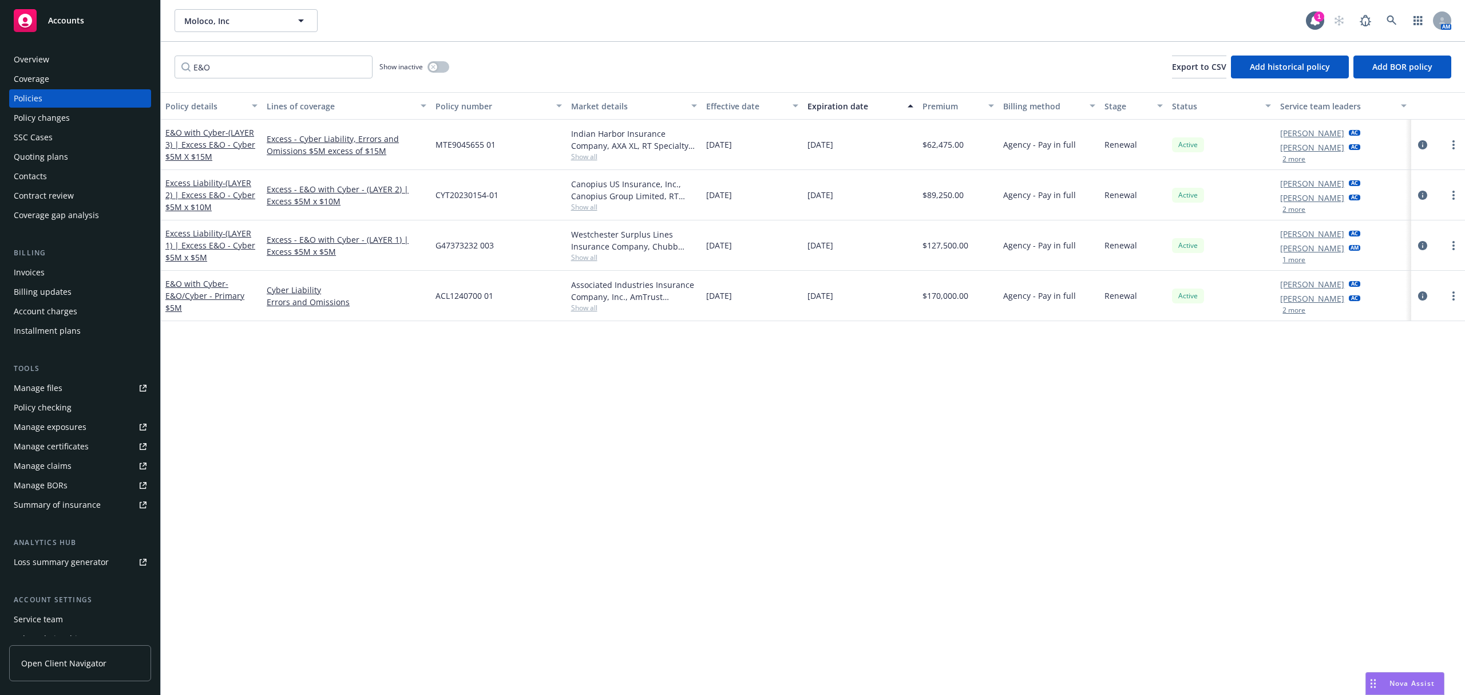
type input "E&O"
click at [286, 164] on div "Excess - Cyber Liability, Errors and Omissions $5M excess of $15M" at bounding box center [346, 145] width 169 height 50
click at [282, 259] on div "Excess - E&O with Cyber - (LAYER 1) | Excess $5M x $5M" at bounding box center [346, 245] width 169 height 50
click at [559, 367] on div "Policy details Lines of coverage Policy number Market details Effective date Ex…" at bounding box center [813, 393] width 1304 height 602
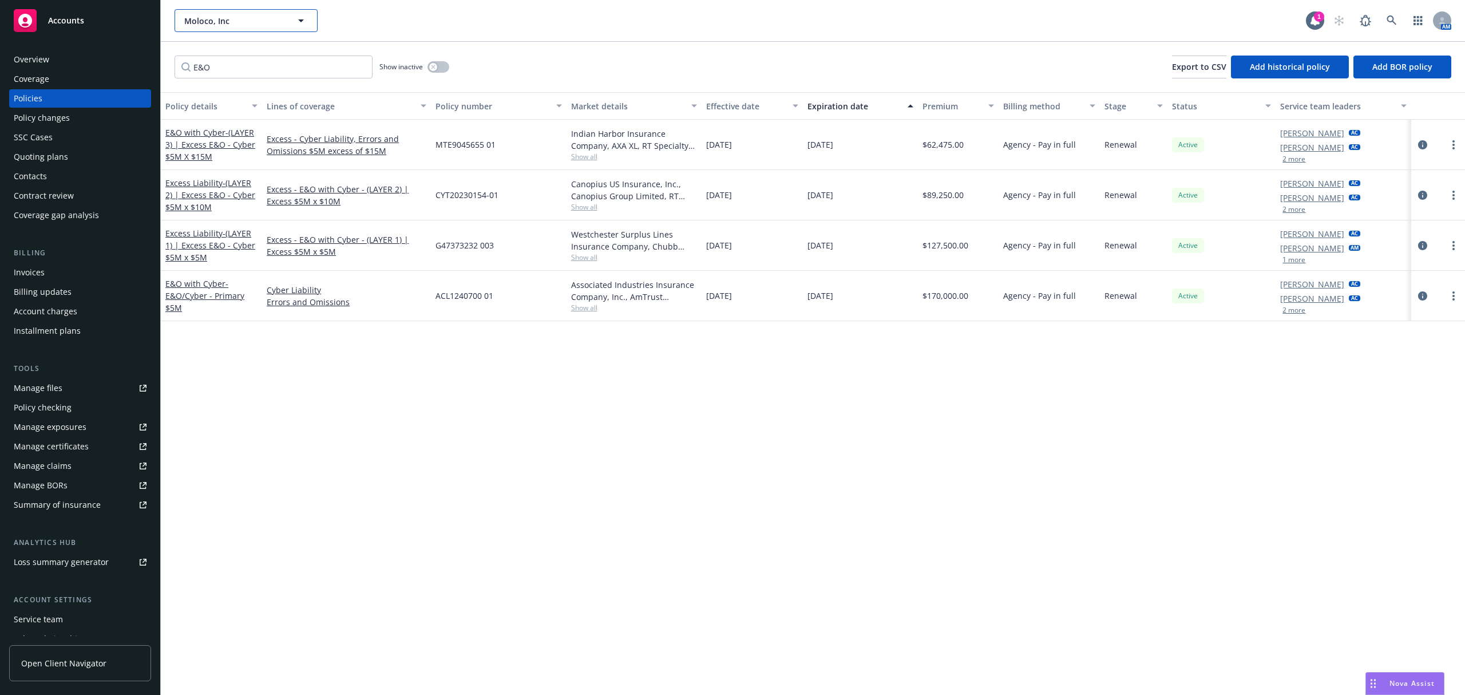
click at [244, 26] on button "Moloco, Inc" at bounding box center [245, 20] width 143 height 23
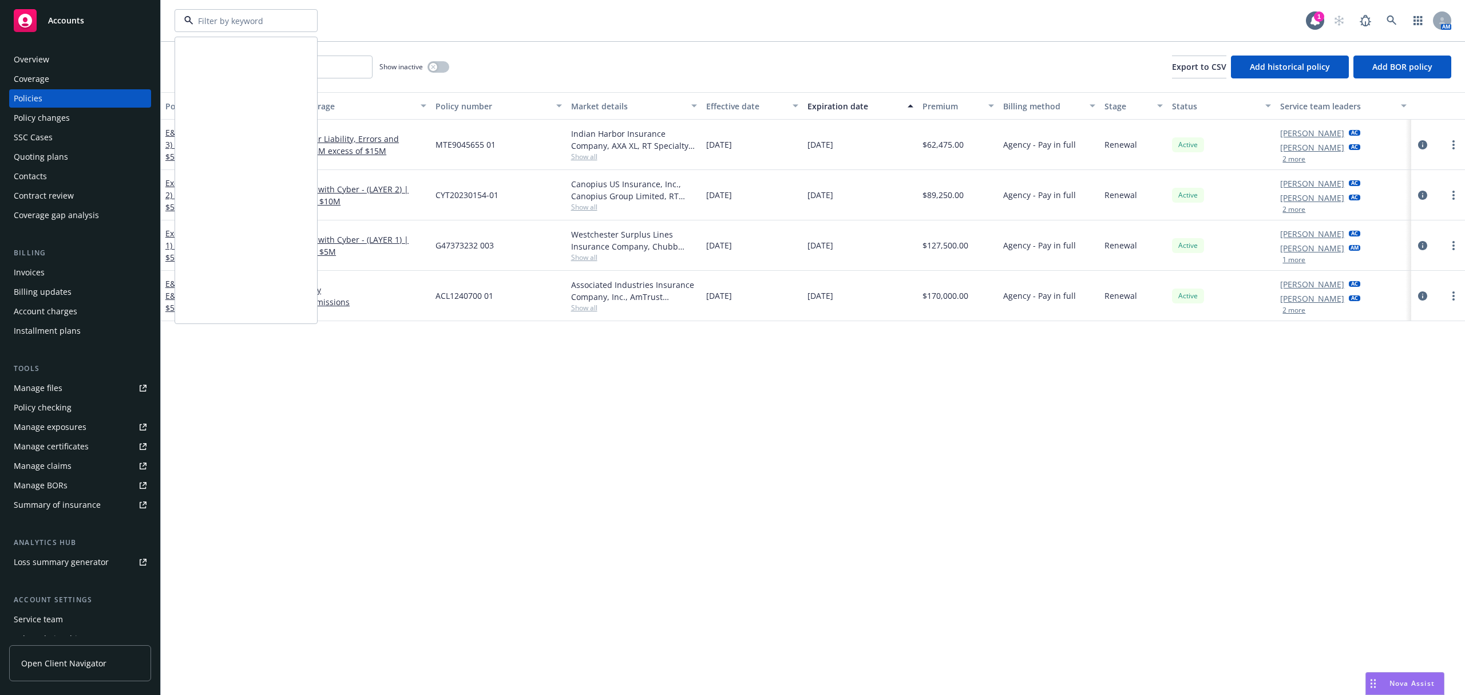
scroll to position [566, 0]
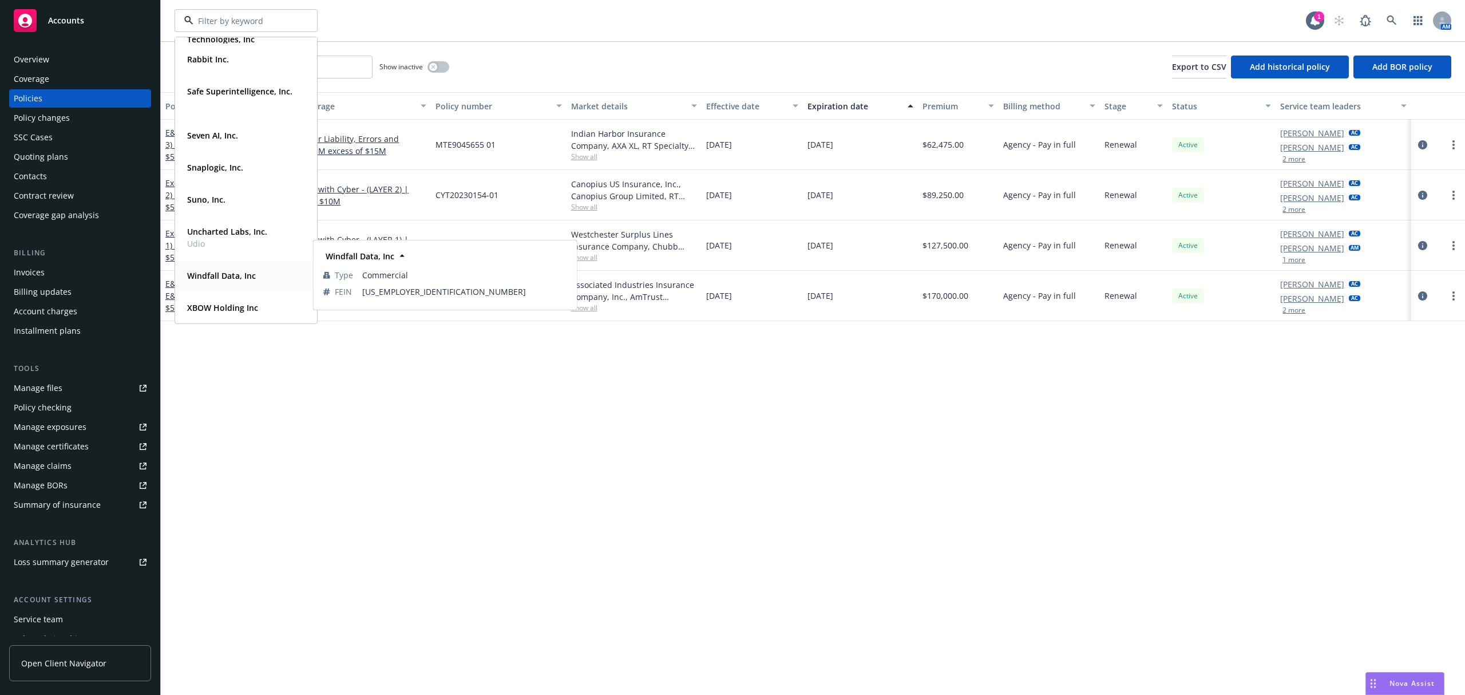
click at [233, 282] on div "Windfall Data, Inc" at bounding box center [220, 275] width 76 height 17
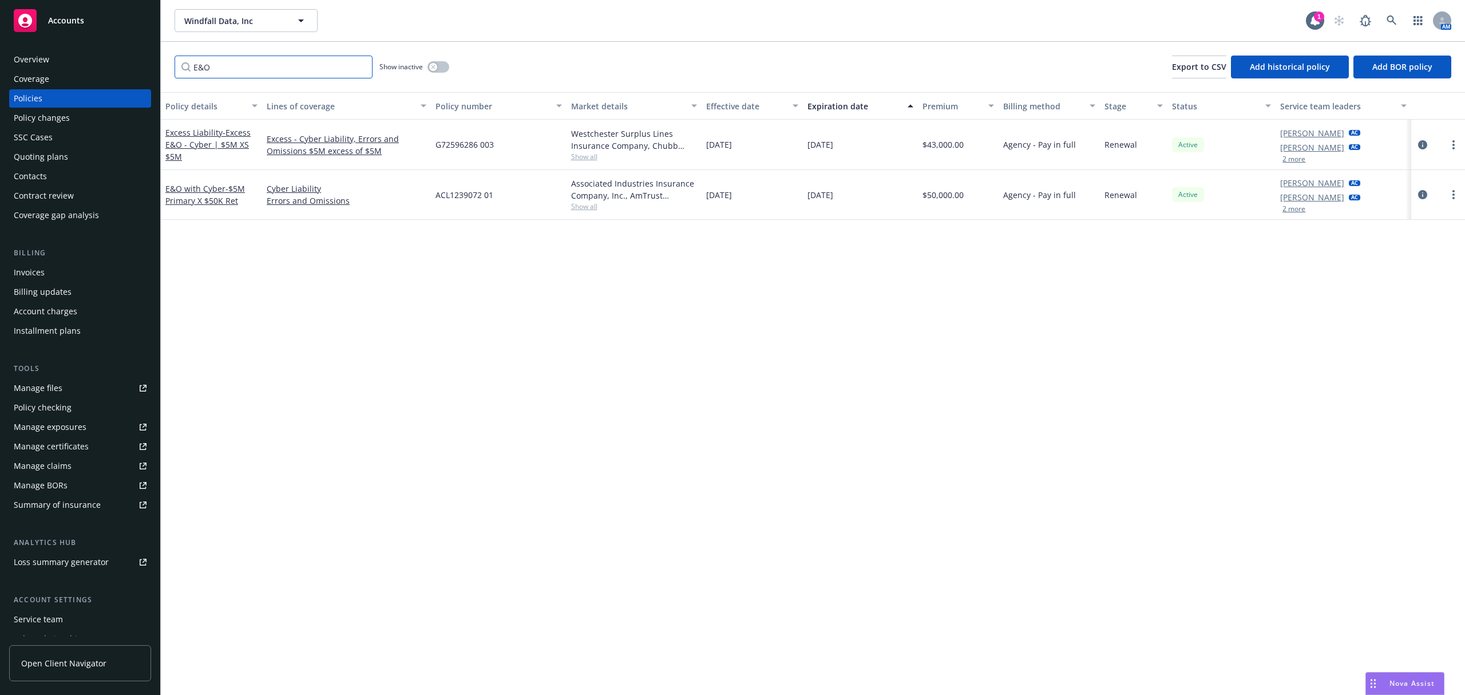
click at [362, 63] on input "E&O" at bounding box center [273, 66] width 198 height 23
click at [359, 70] on input "E&O" at bounding box center [273, 66] width 198 height 23
click at [358, 65] on input "E&O" at bounding box center [273, 66] width 198 height 23
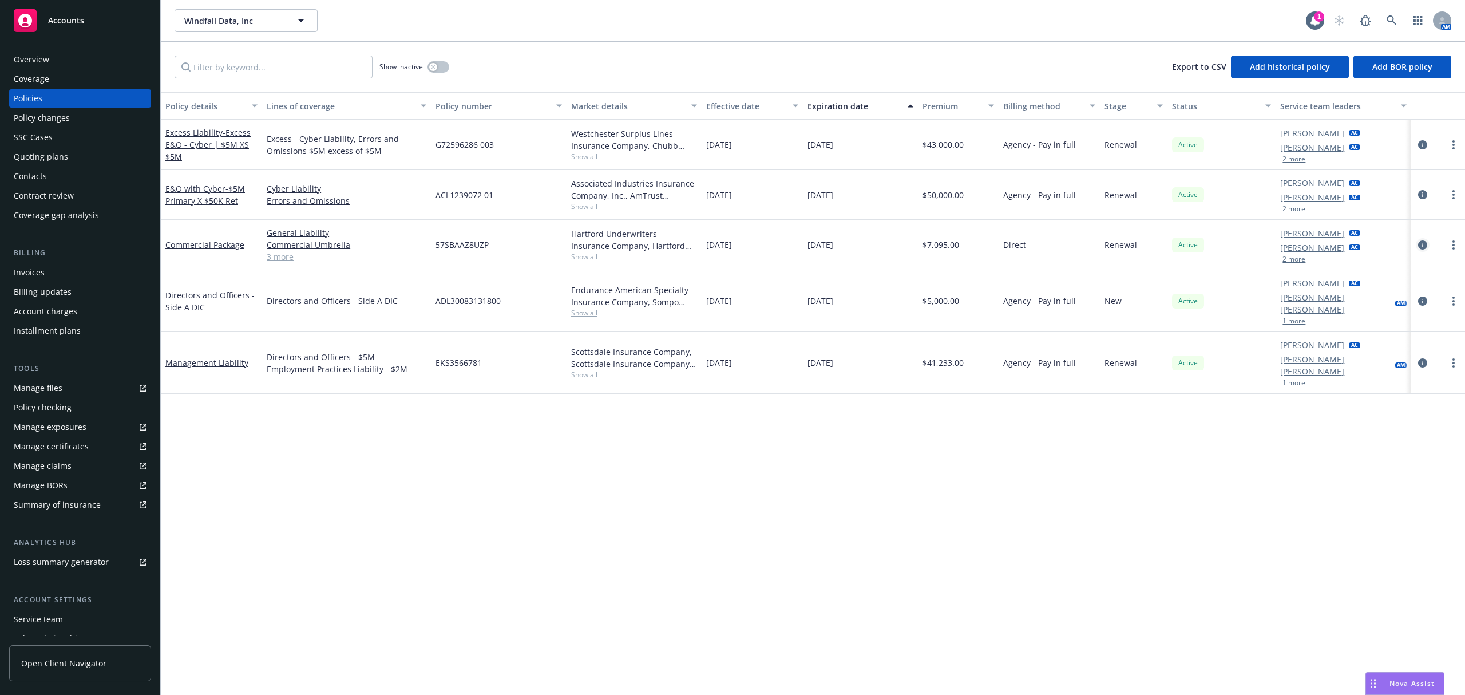
click at [1423, 245] on icon "circleInformation" at bounding box center [1422, 244] width 9 height 9
